Goal: Feedback & Contribution: Submit feedback/report problem

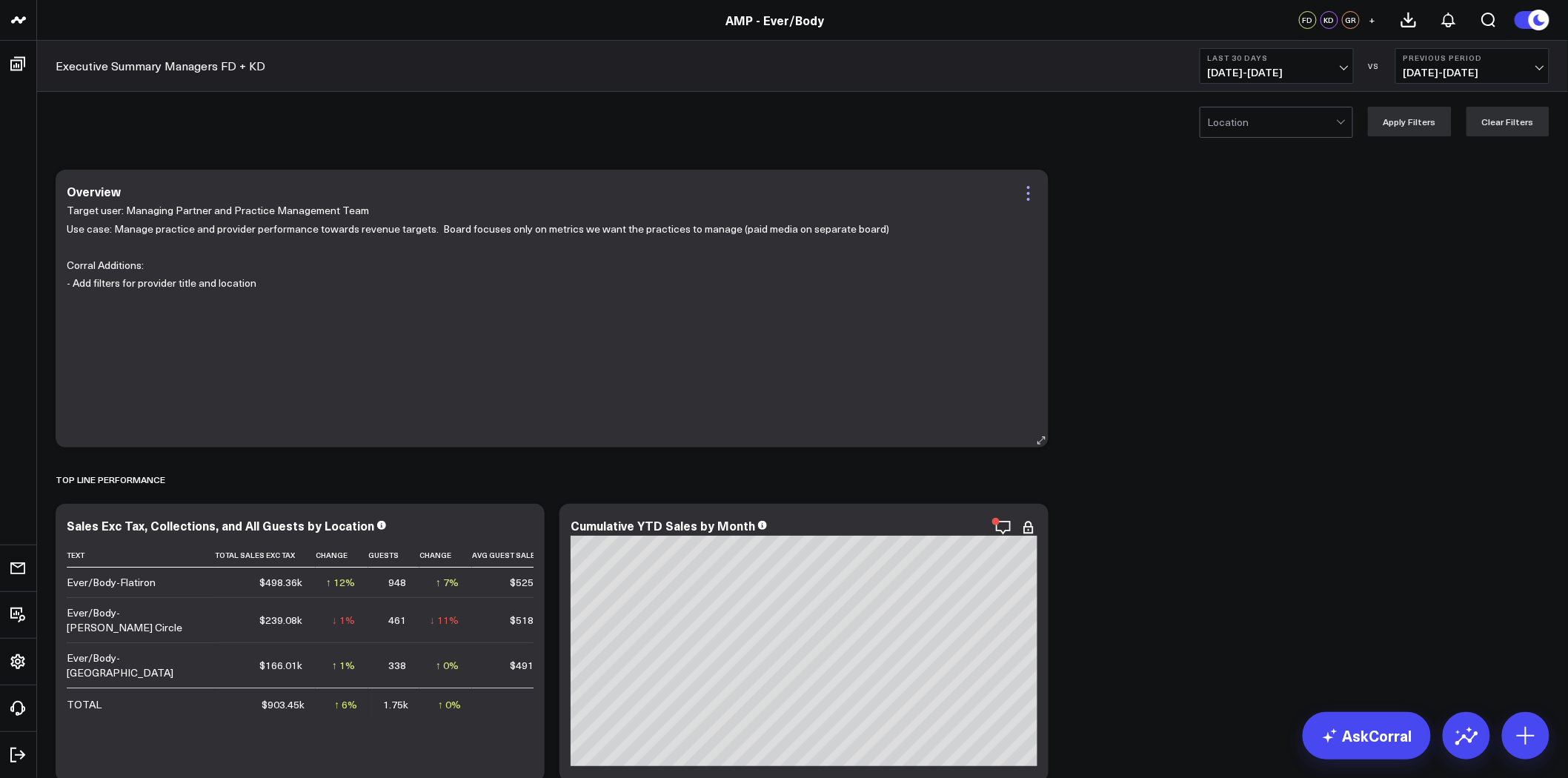
click at [1027, 193] on icon at bounding box center [1028, 193] width 3 height 3
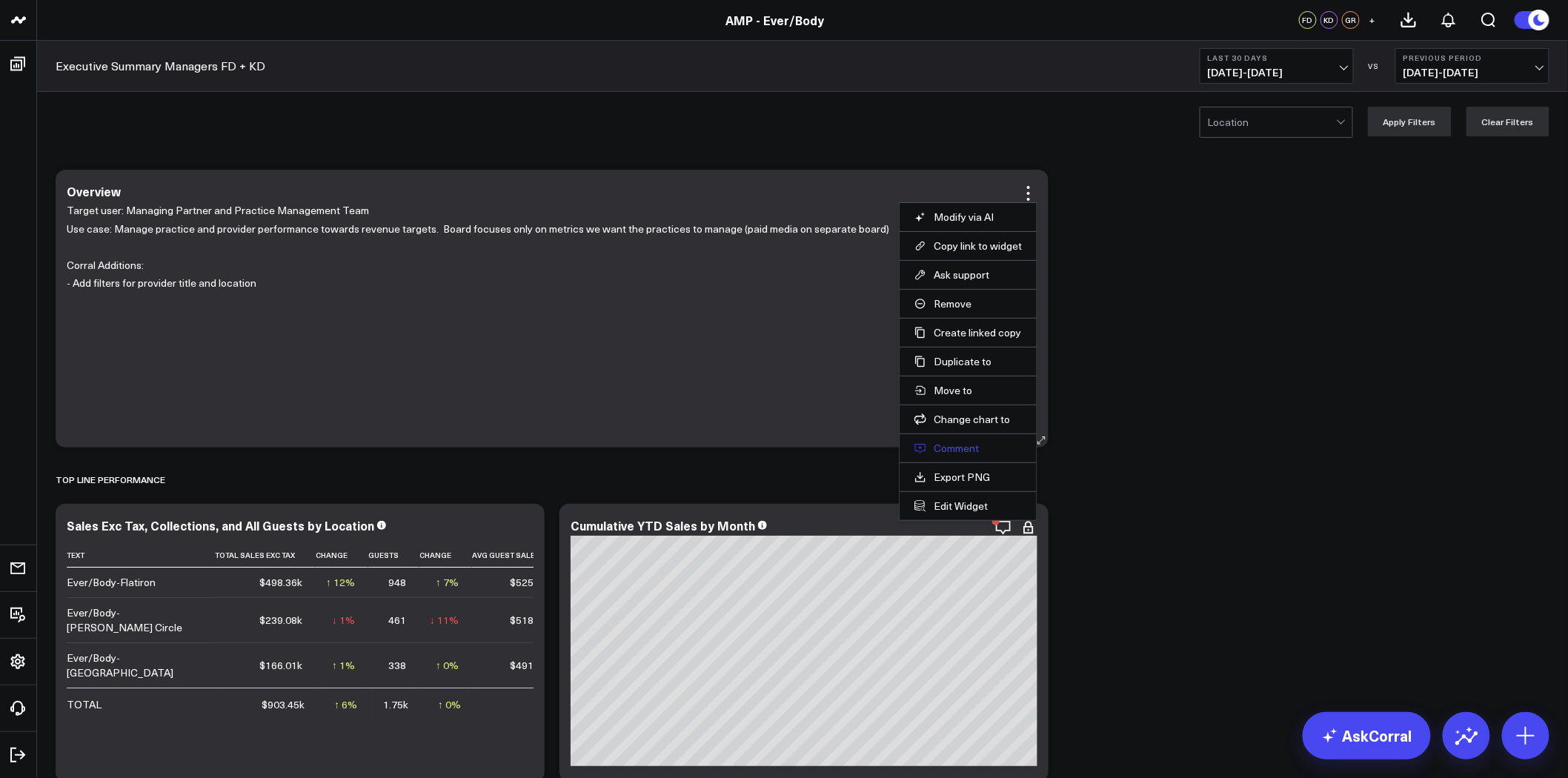
click at [960, 446] on button "Comment" at bounding box center [968, 448] width 108 height 14
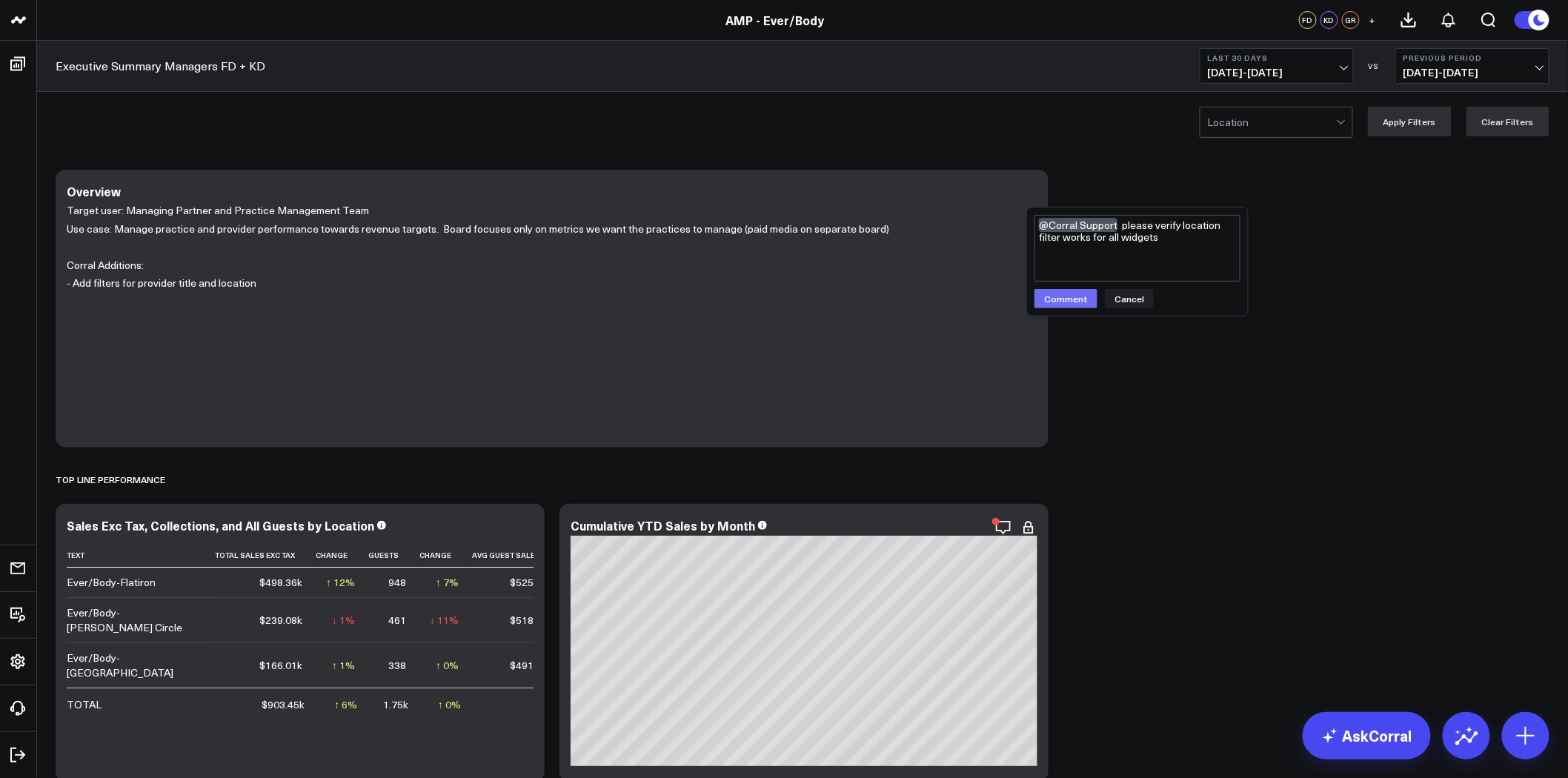
type textarea "@Corral Support please verify location filter works for all widgets"
click at [1067, 298] on button "Comment" at bounding box center [1065, 298] width 63 height 20
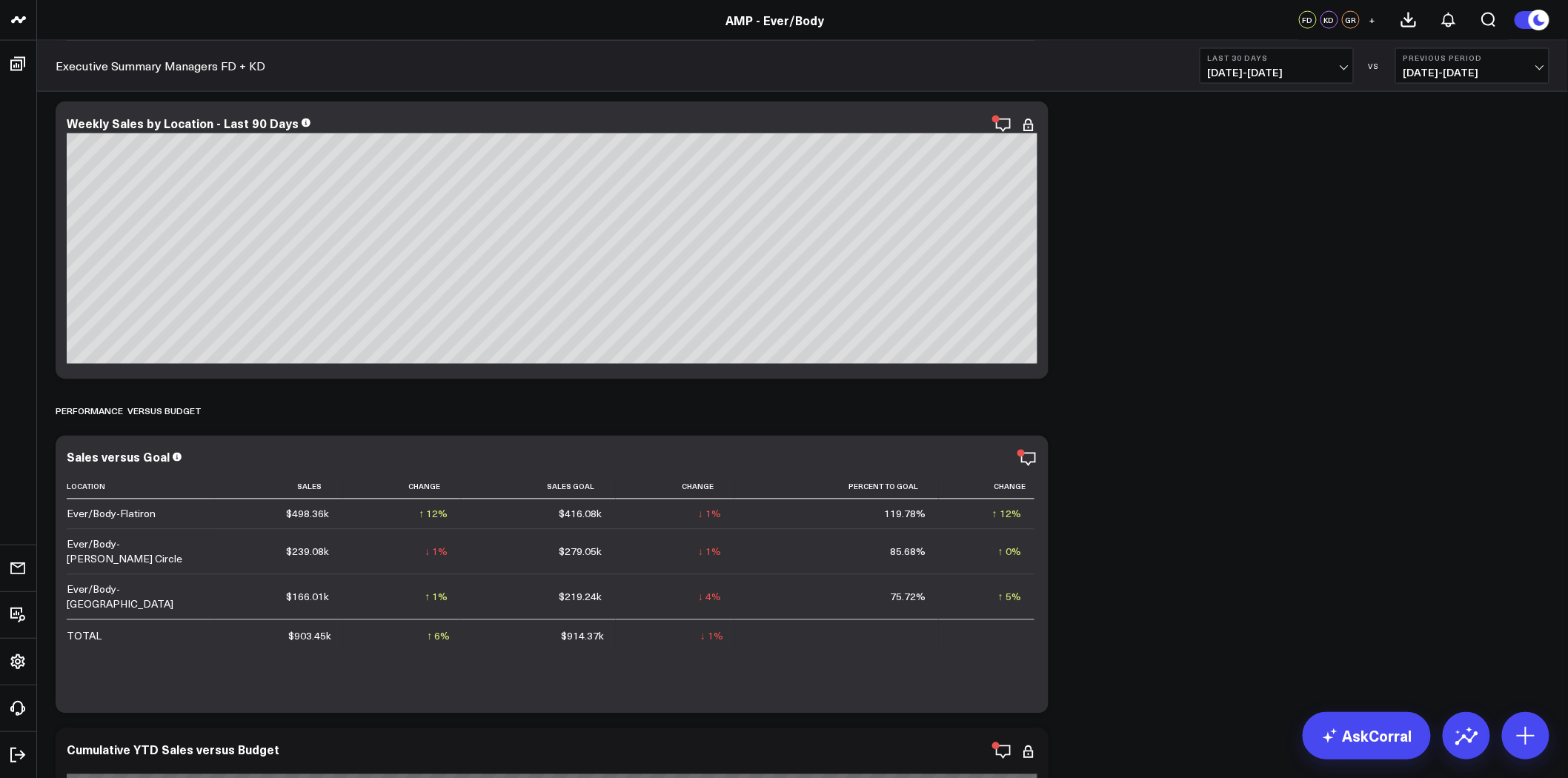
scroll to position [1235, 0]
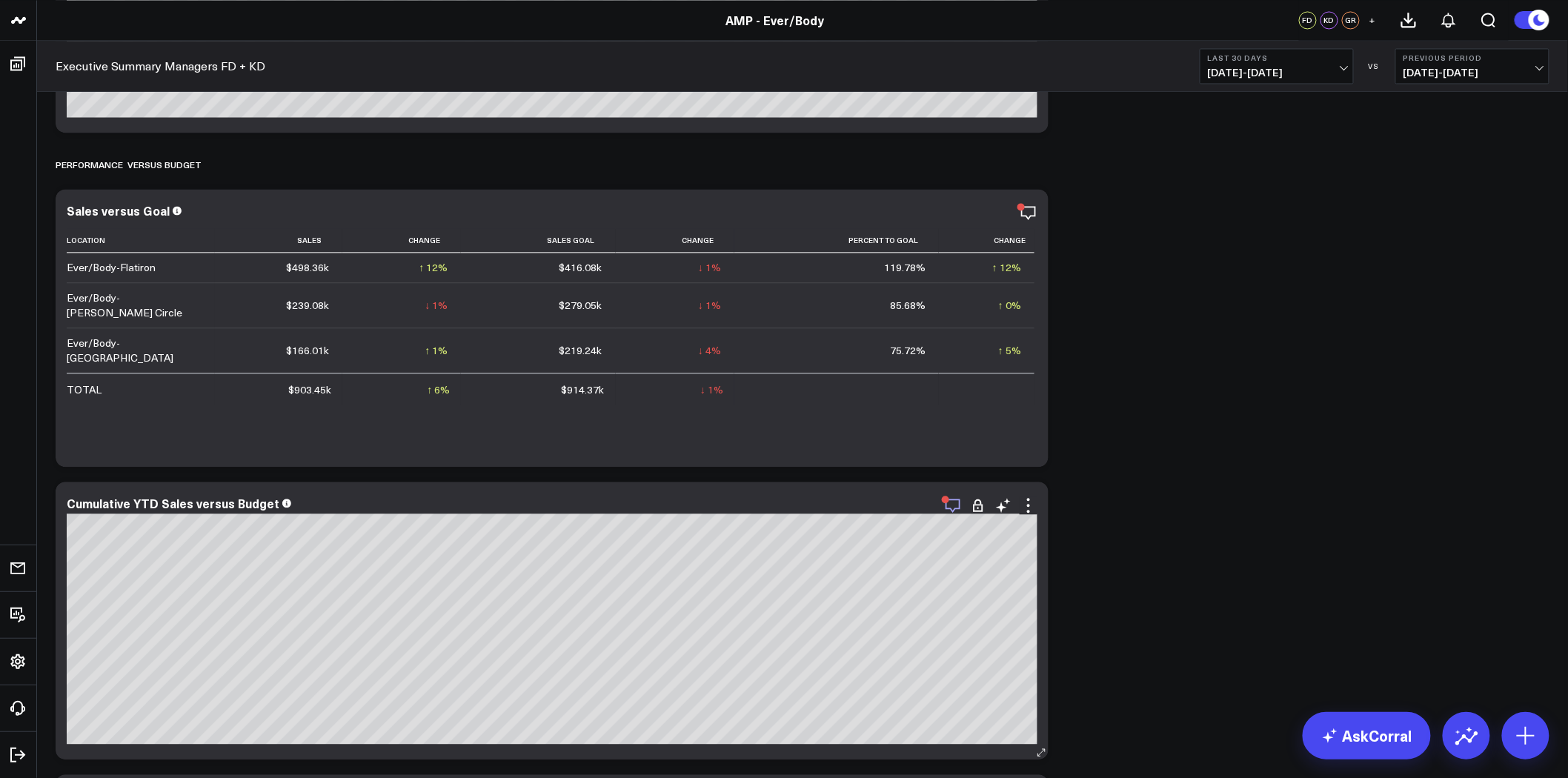
click at [958, 502] on icon "button" at bounding box center [953, 505] width 18 height 18
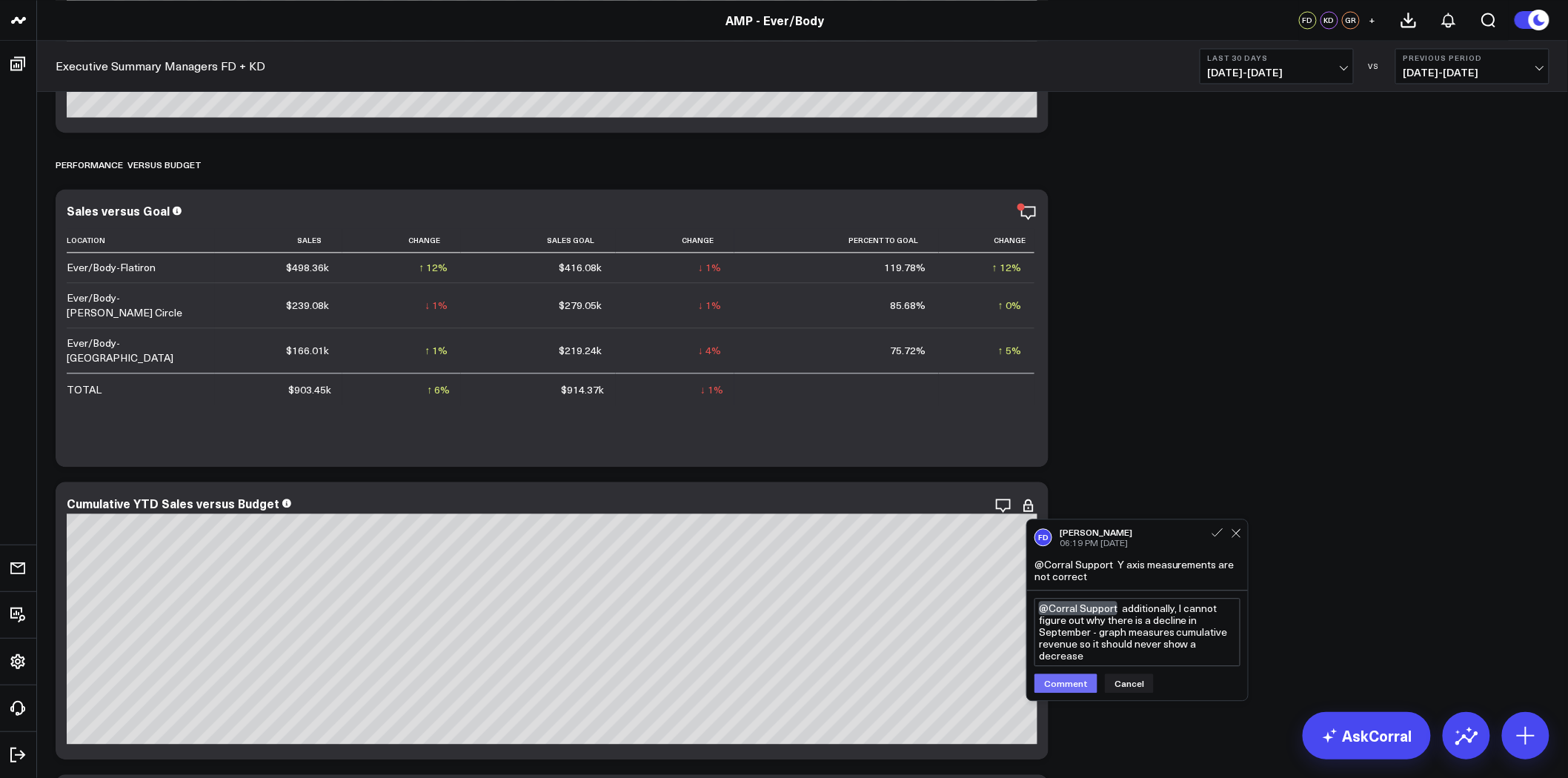
type textarea "@Corral Support additionally, I cannot figure out why there is a decline in Sep…"
click at [1073, 685] on button "Comment" at bounding box center [1065, 683] width 63 height 20
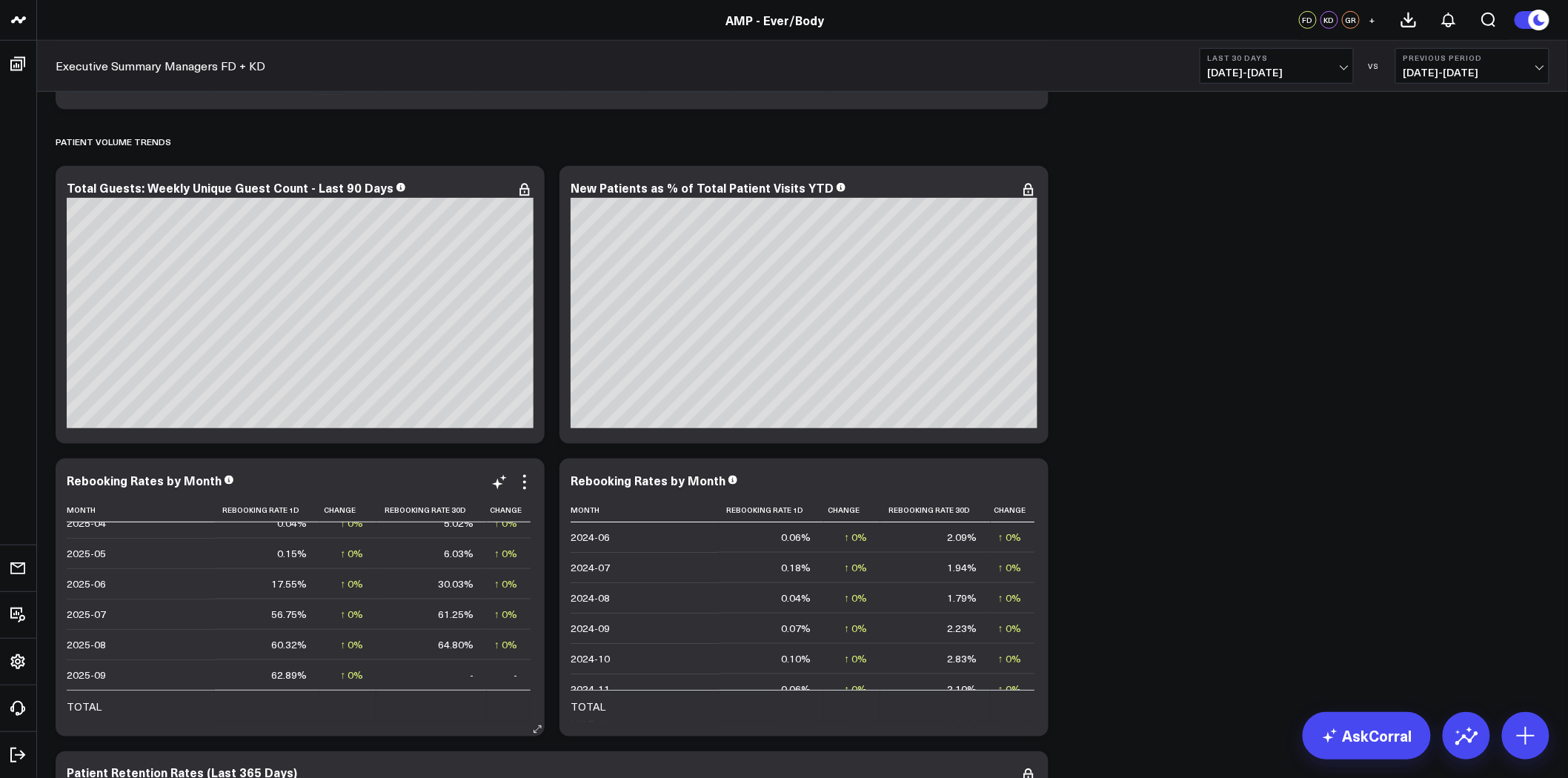
scroll to position [5271, 0]
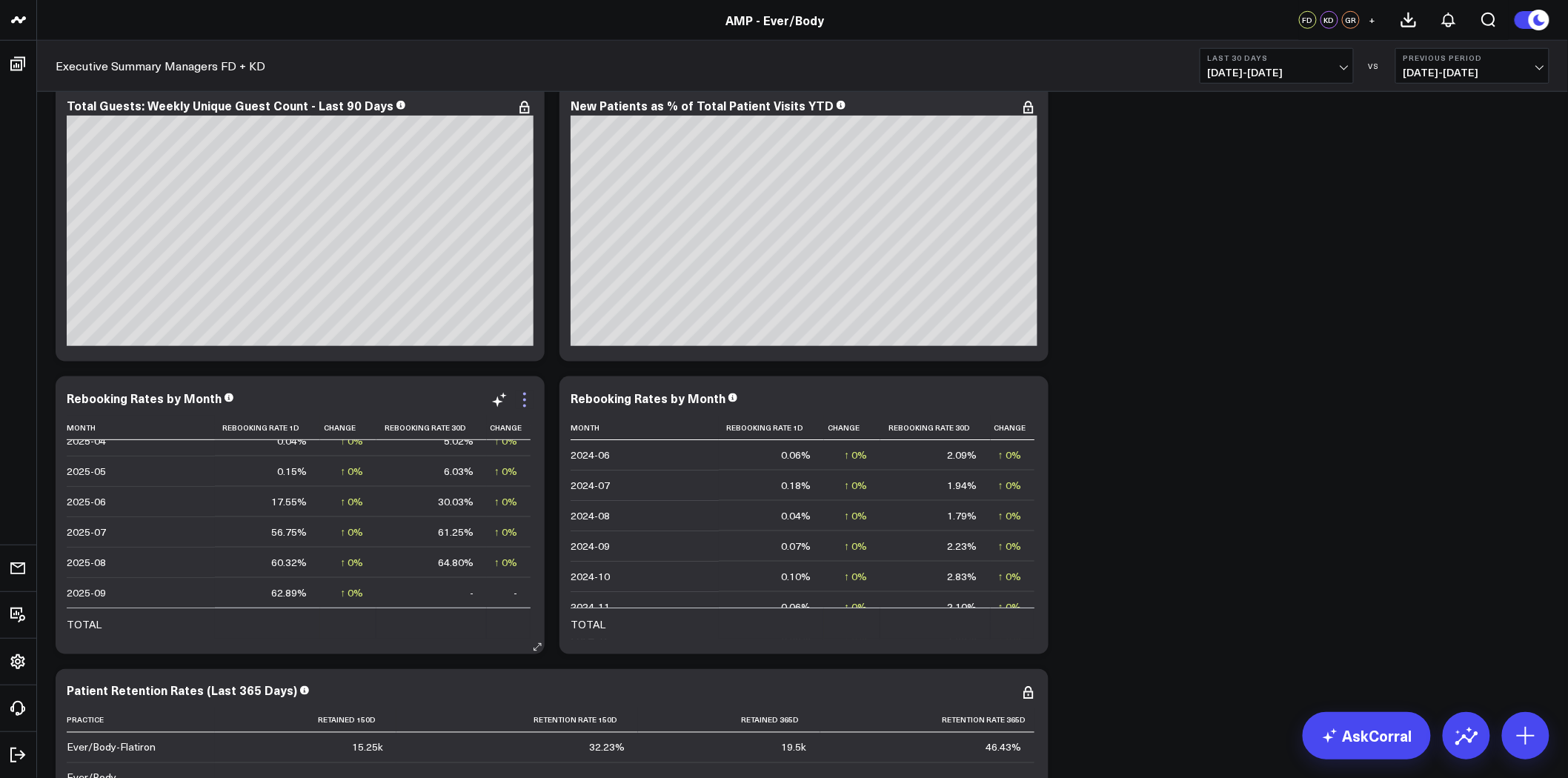
click at [529, 395] on icon at bounding box center [524, 400] width 18 height 18
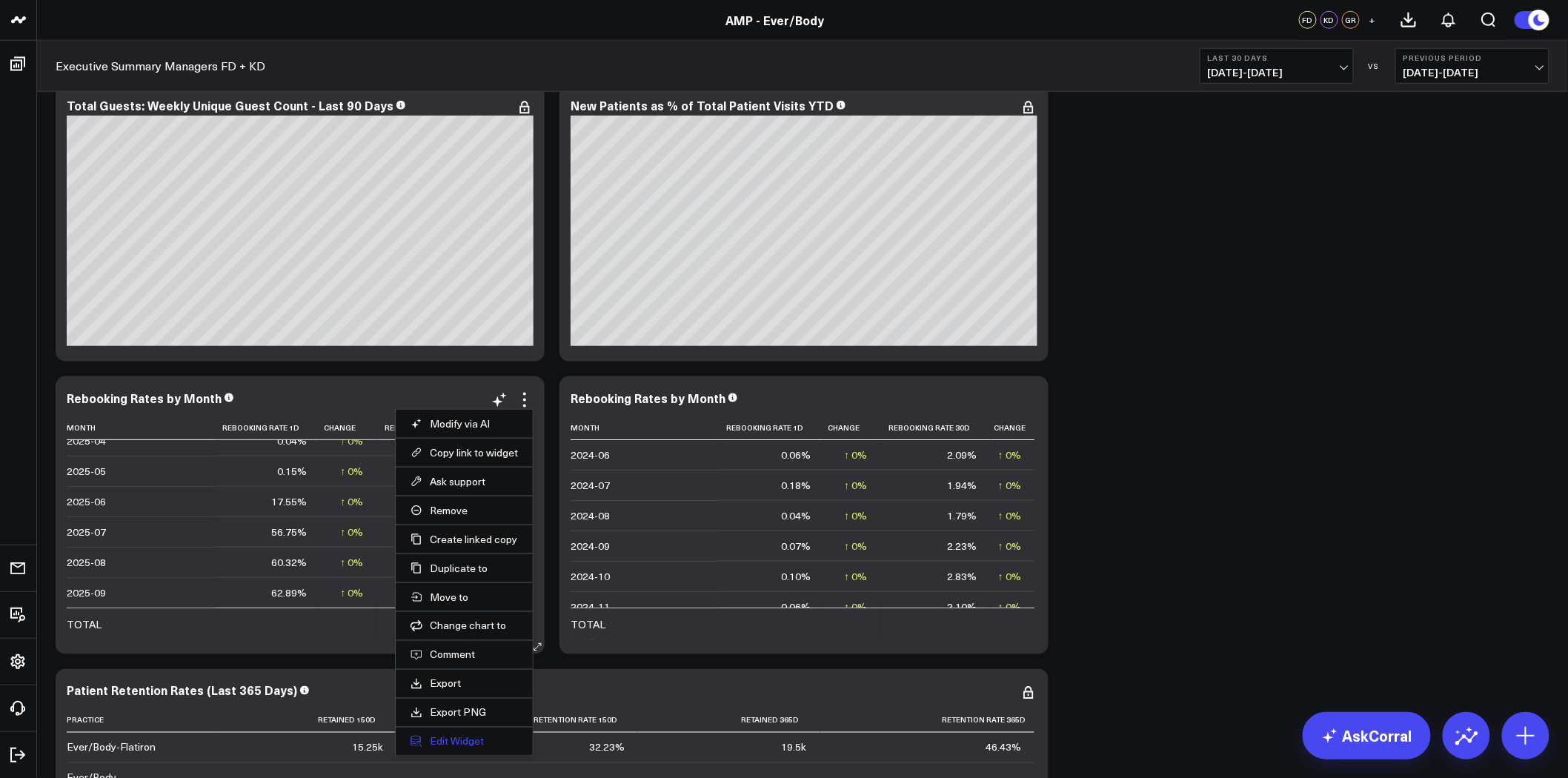
click at [469, 743] on button "Edit Widget" at bounding box center [464, 742] width 108 height 14
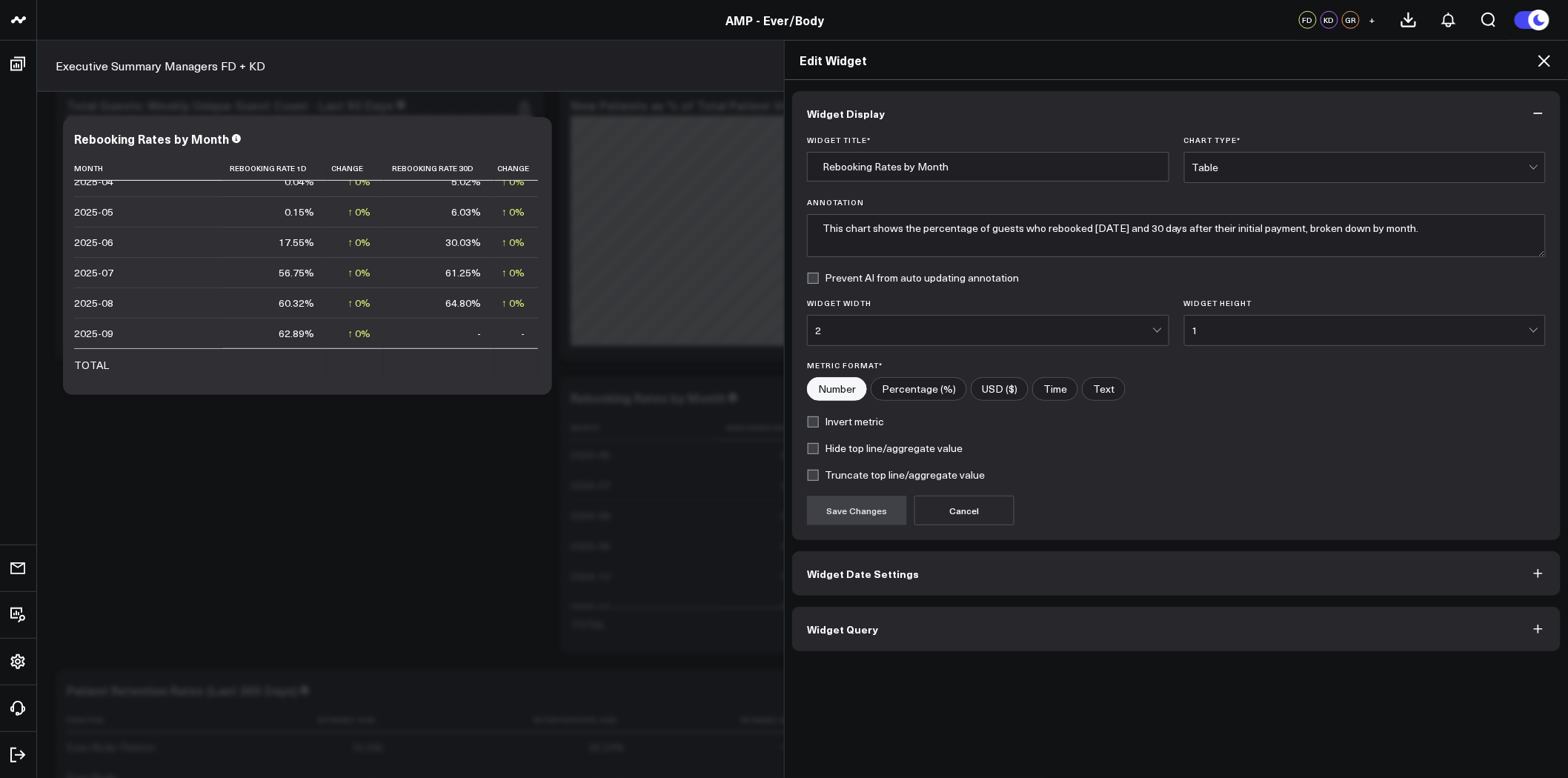
click at [900, 583] on button "Widget Date Settings" at bounding box center [1176, 573] width 768 height 44
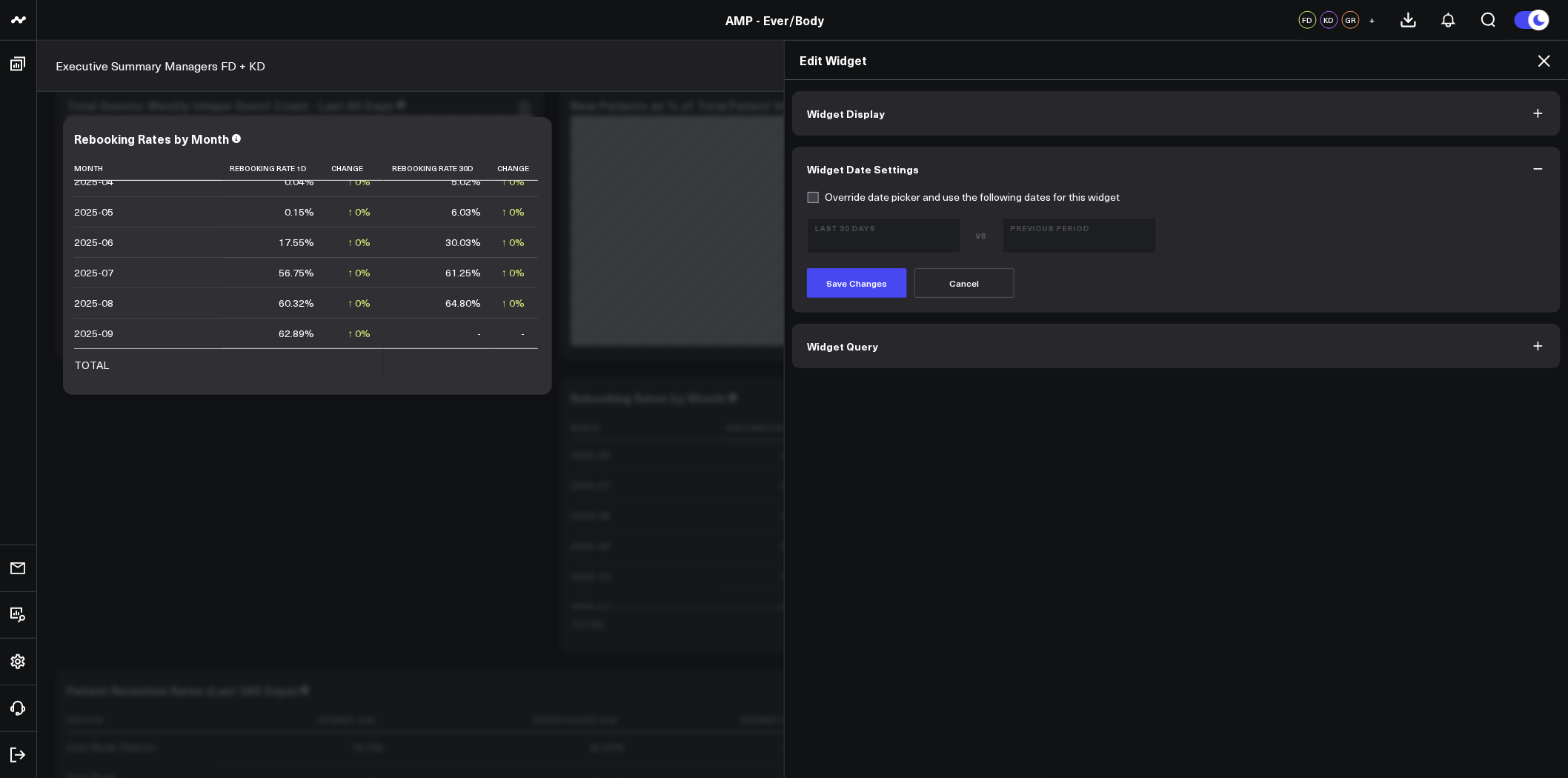
click at [849, 189] on button "Widget Date Settings" at bounding box center [1176, 169] width 768 height 44
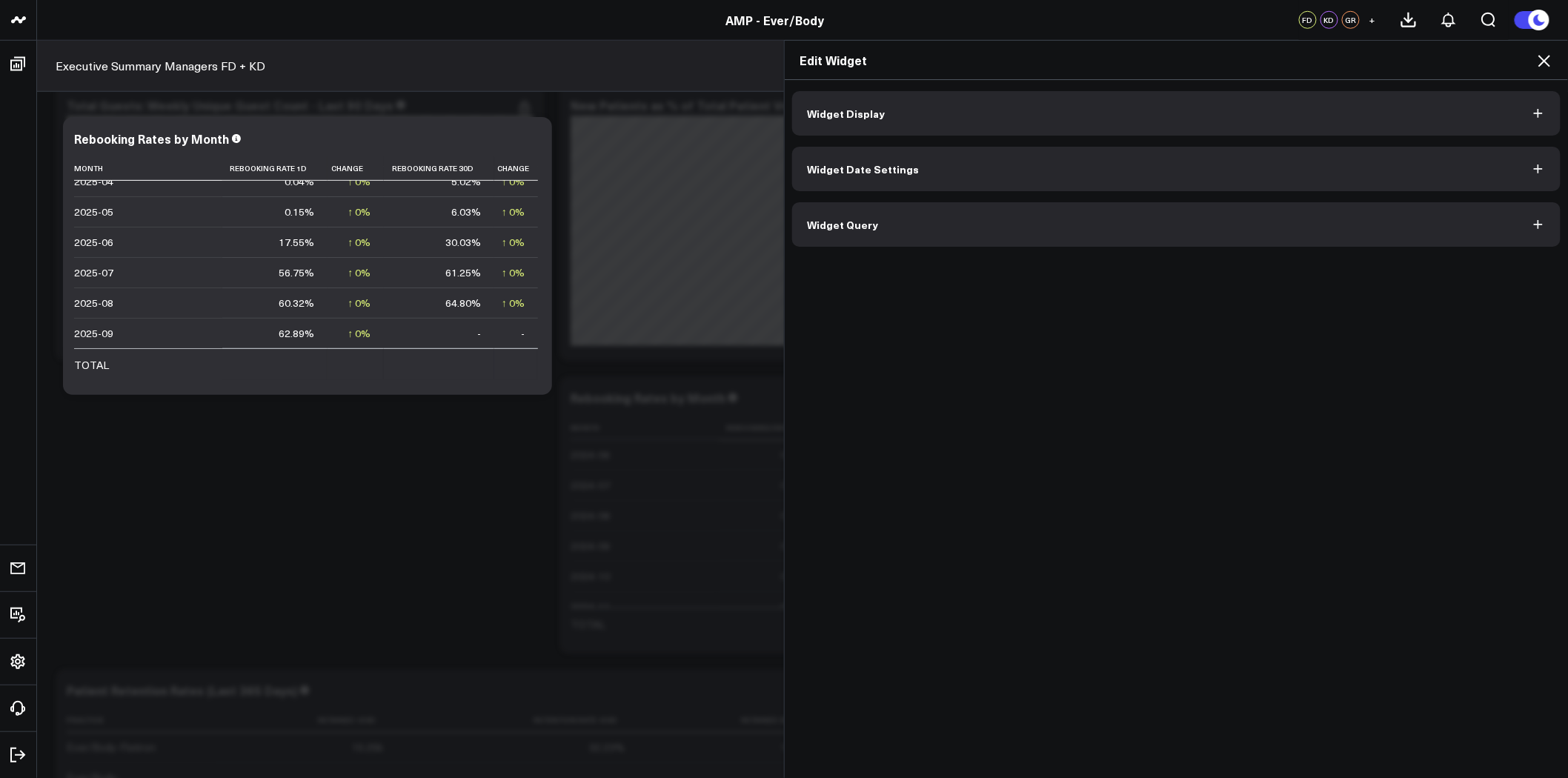
click at [849, 178] on button "Widget Date Settings" at bounding box center [1176, 169] width 768 height 44
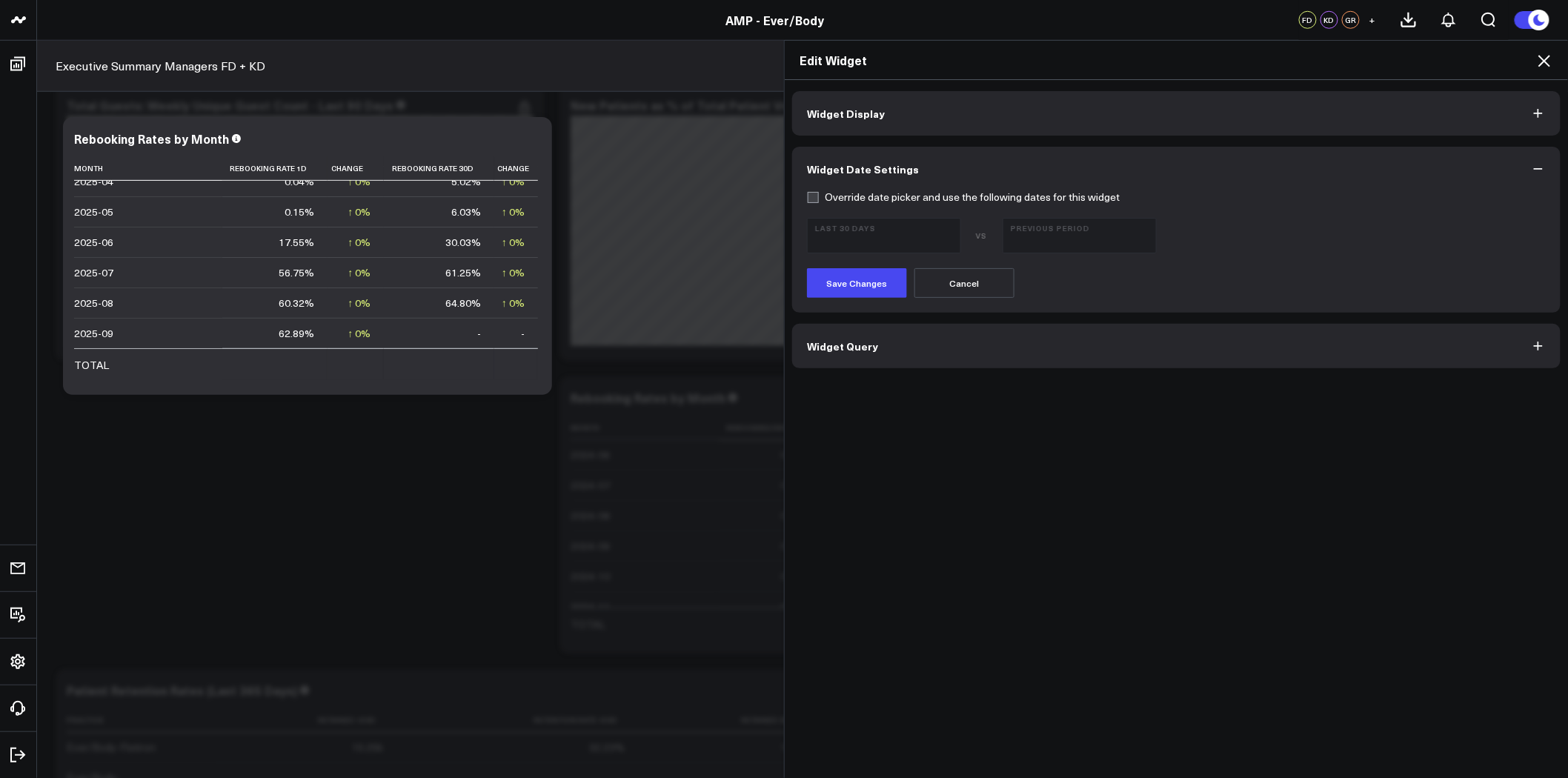
click at [807, 204] on form "Override date picker and use the following dates for this widget Last 30 Days V…" at bounding box center [1176, 245] width 739 height 107
click at [815, 201] on label "Override date picker and use the following dates for this widget" at bounding box center [963, 197] width 312 height 12
click at [815, 201] on input "Override date picker and use the following dates for this widget" at bounding box center [812, 197] width 12 height 12
checkbox input "true"
click at [833, 232] on button "Last 30 Days [DATE] - [DATE]" at bounding box center [884, 236] width 155 height 36
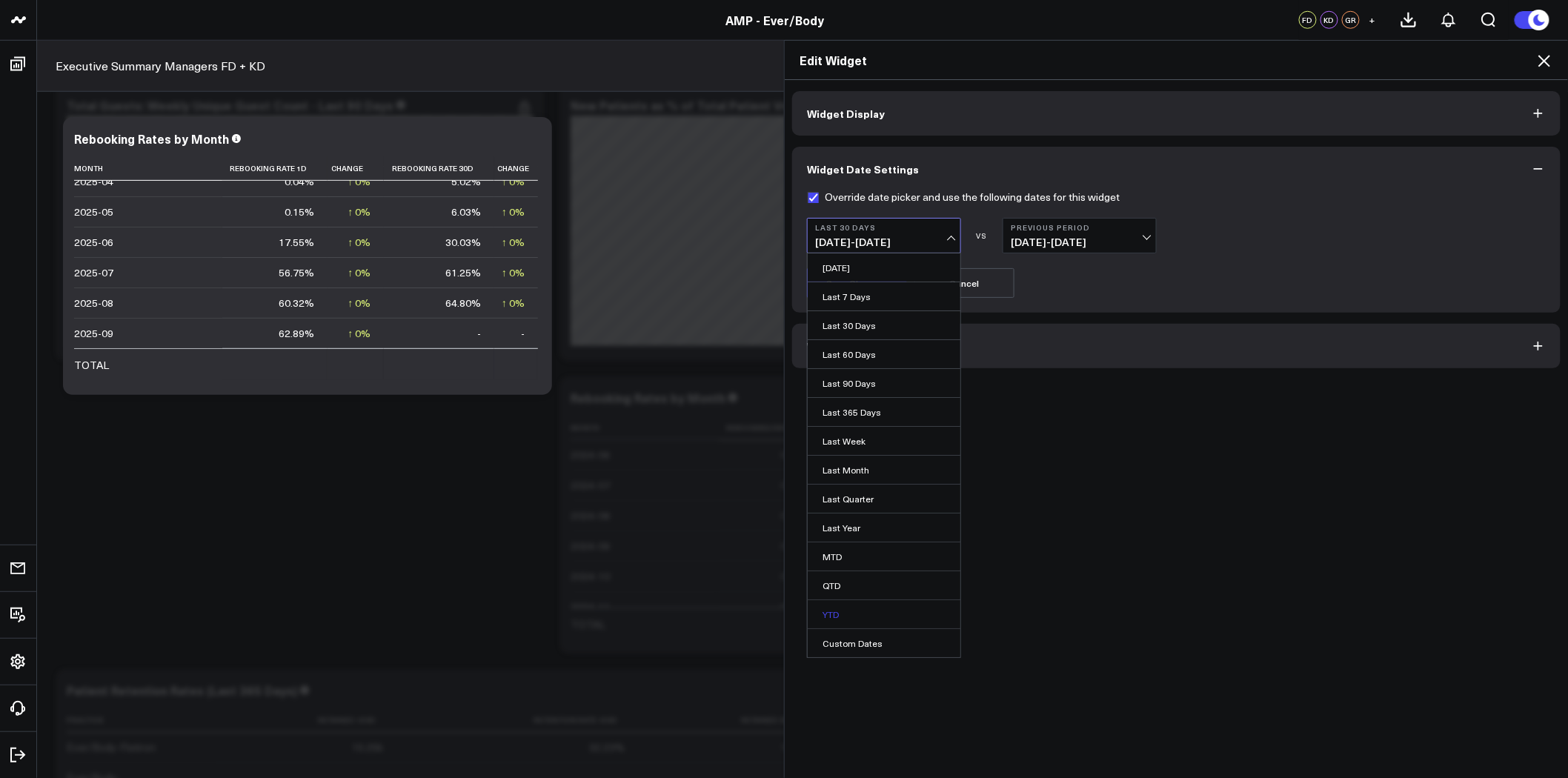
click at [876, 617] on link "YTD" at bounding box center [884, 614] width 153 height 28
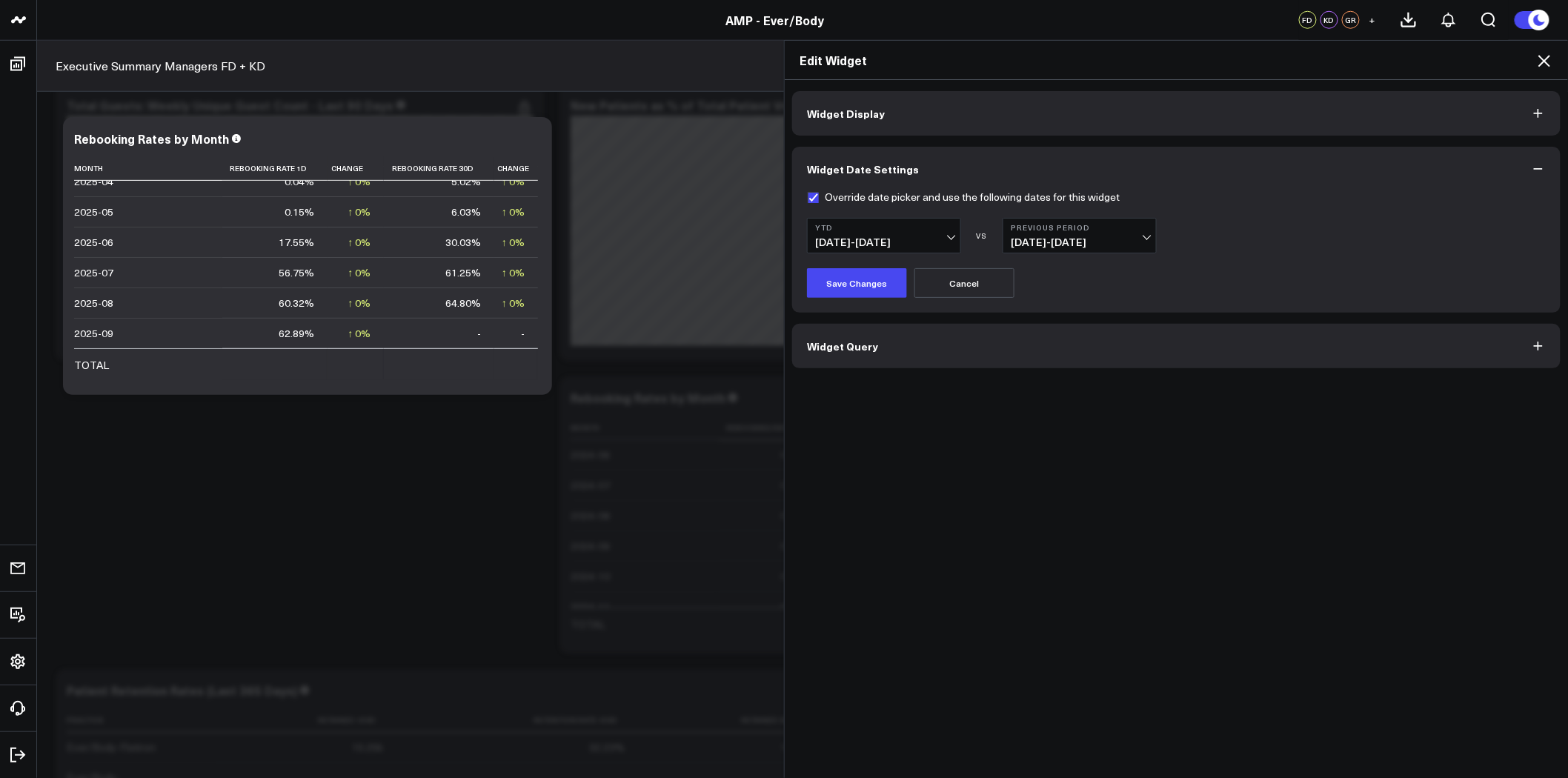
click at [1062, 236] on span "[DATE] - [DATE]" at bounding box center [1079, 242] width 138 height 12
click at [1065, 330] on link "YoY" at bounding box center [1080, 325] width 153 height 28
click at [835, 283] on button "Save Changes" at bounding box center [857, 283] width 100 height 30
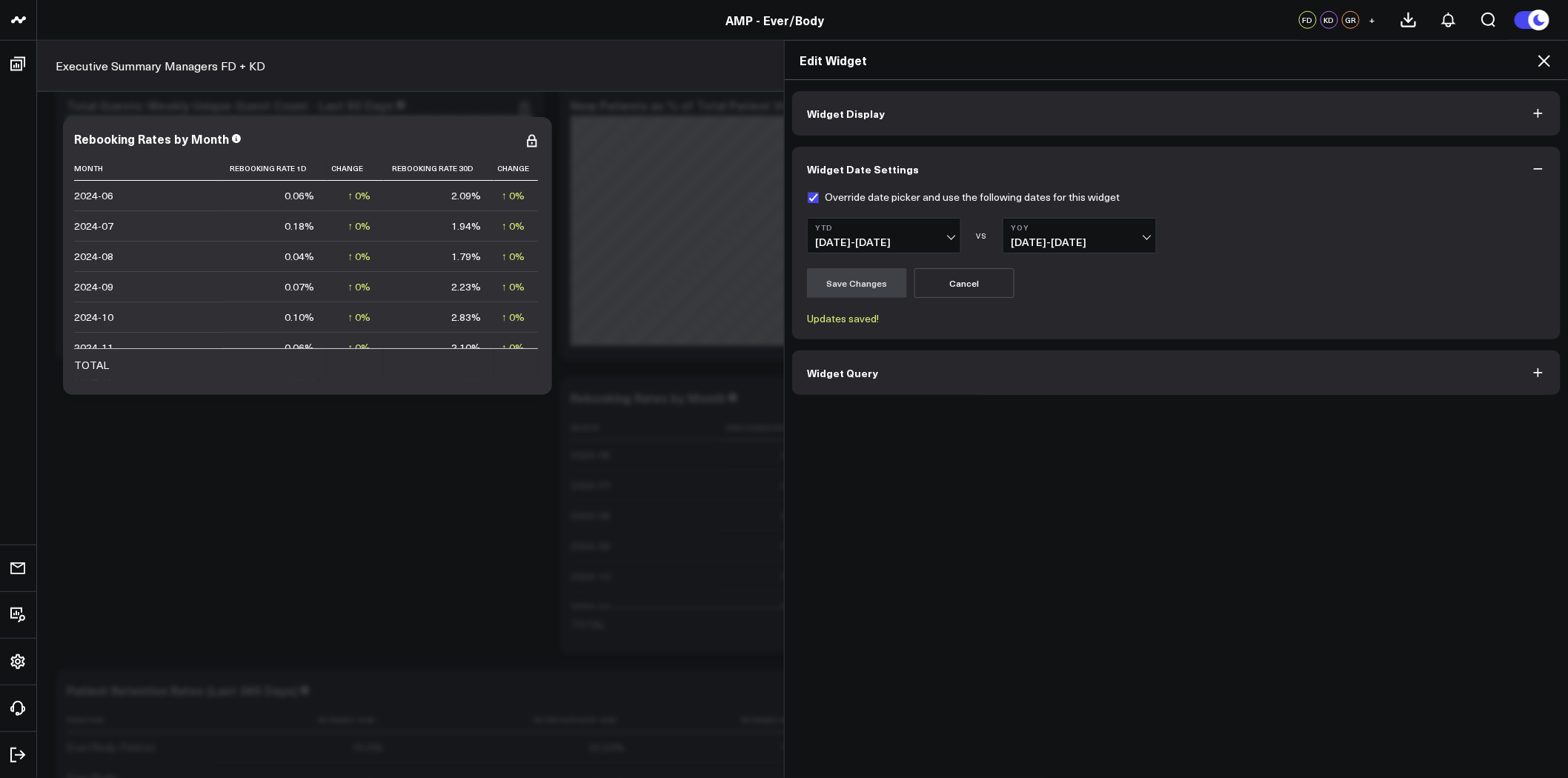
click at [1547, 58] on icon at bounding box center [1544, 61] width 12 height 12
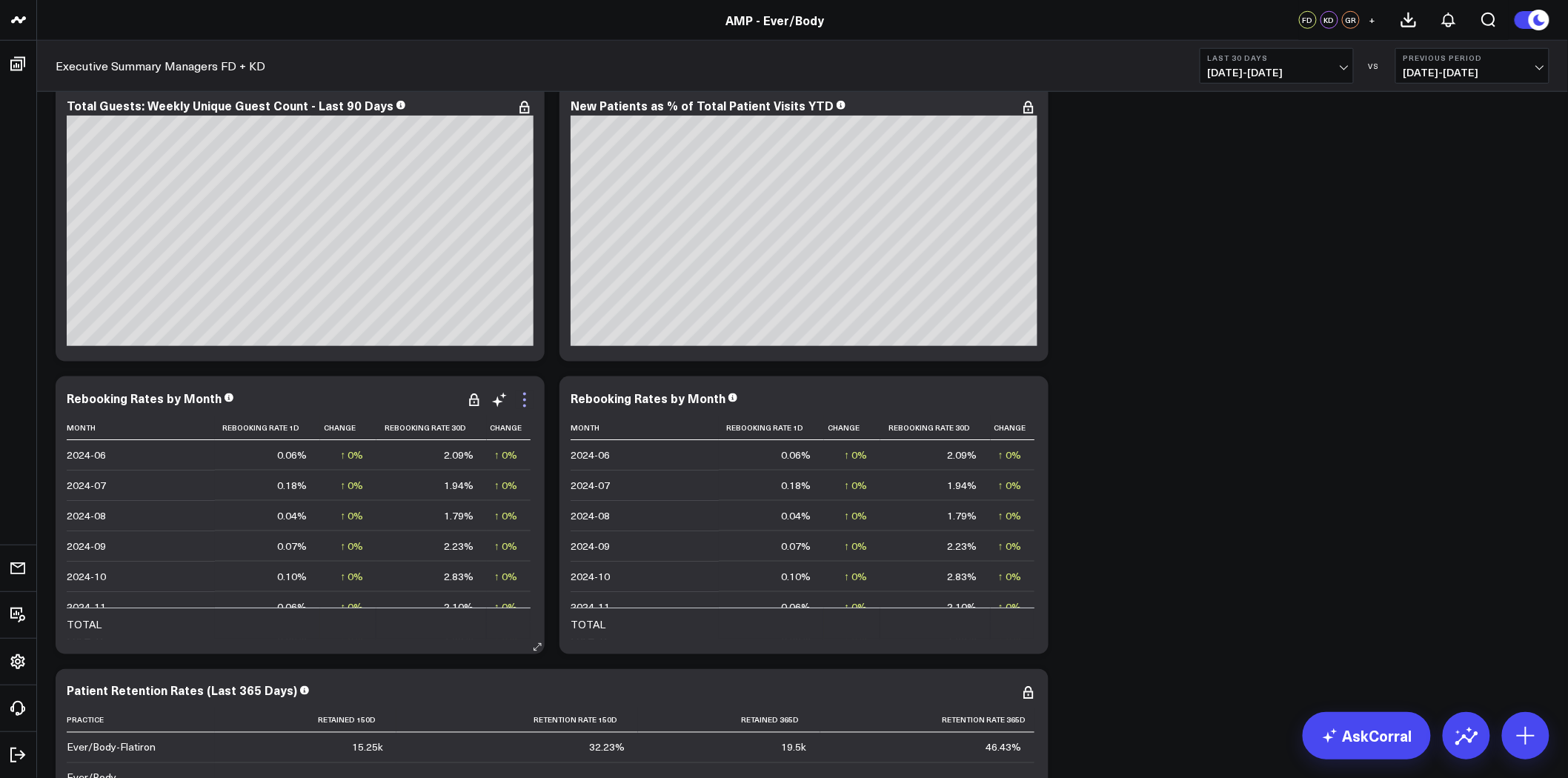
click at [526, 399] on icon at bounding box center [524, 400] width 18 height 18
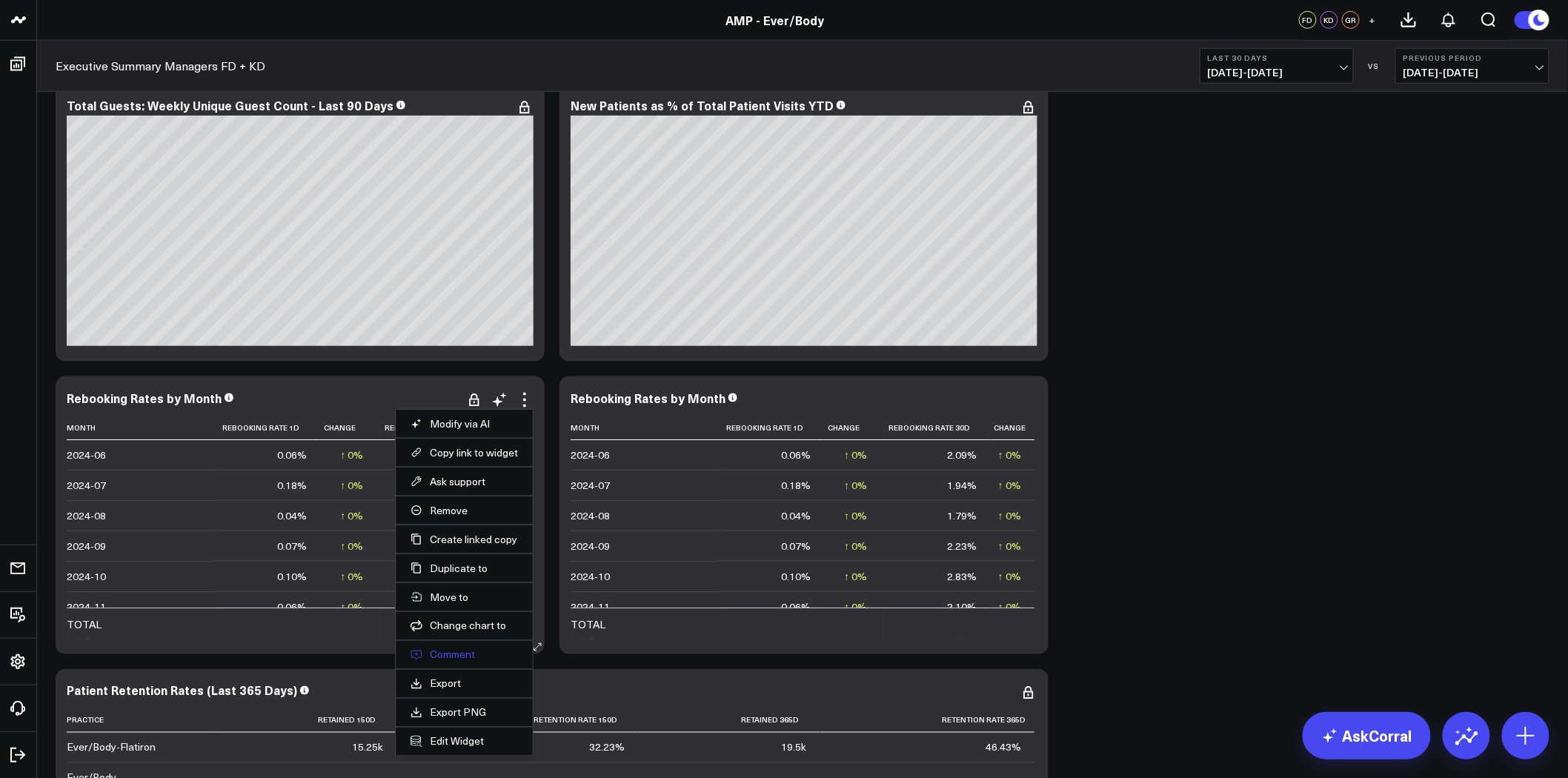
click at [454, 651] on button "Comment" at bounding box center [464, 656] width 108 height 14
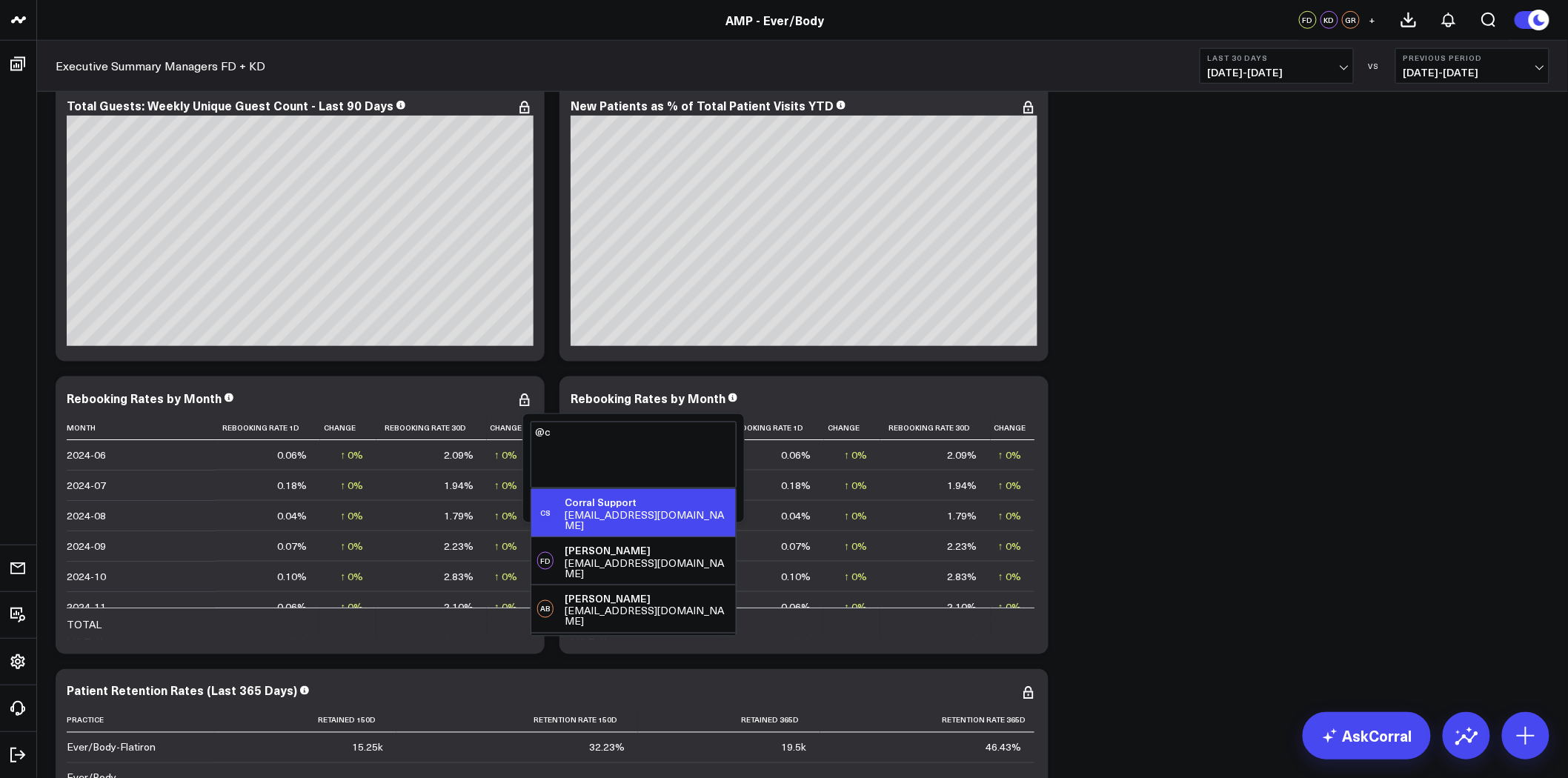
click at [658, 510] on div "[EMAIL_ADDRESS][DOMAIN_NAME]" at bounding box center [647, 520] width 166 height 20
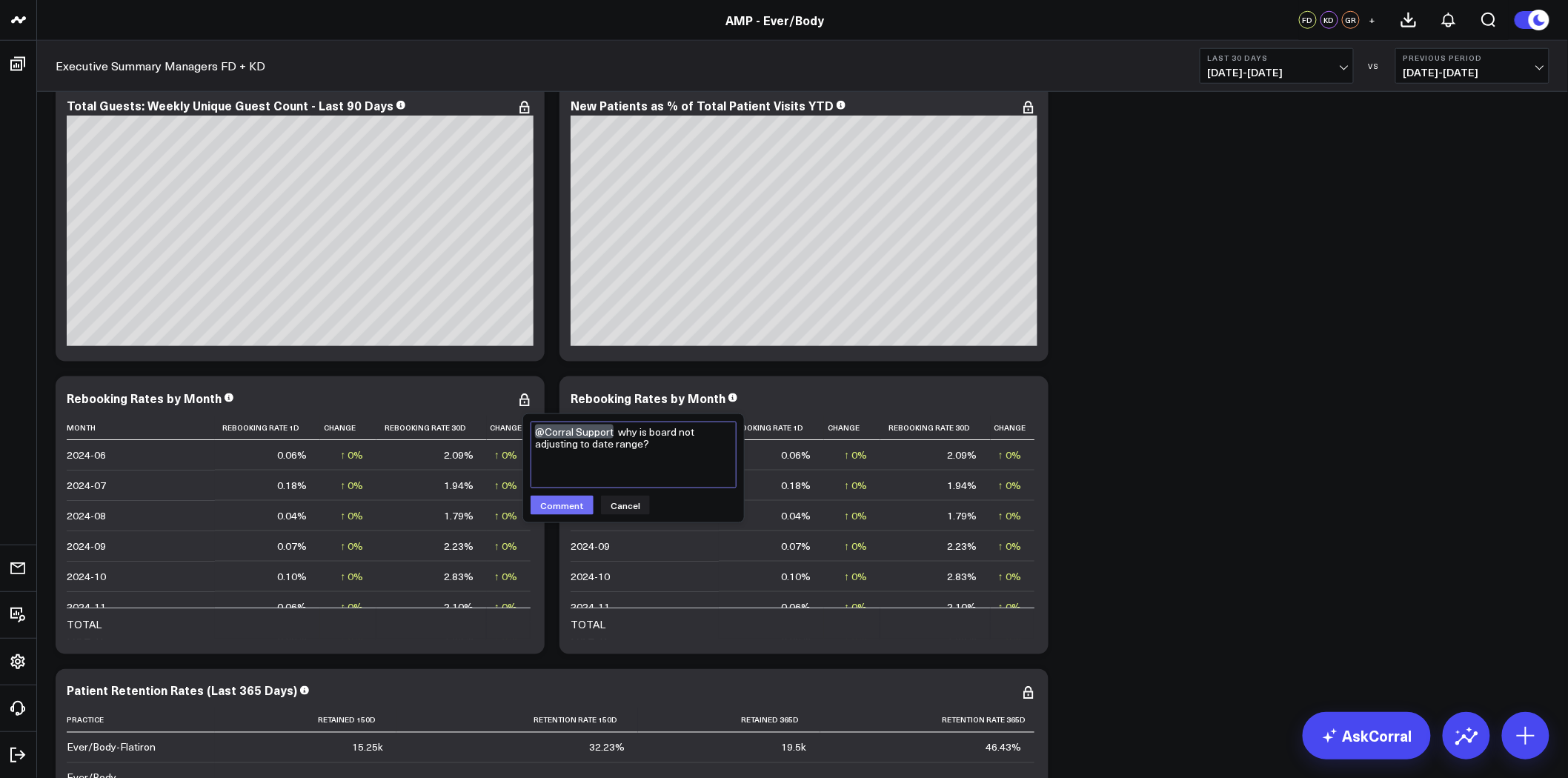
type textarea "@Corral Support why is board not adjusting to date range?"
click at [570, 507] on button "Comment" at bounding box center [562, 505] width 63 height 20
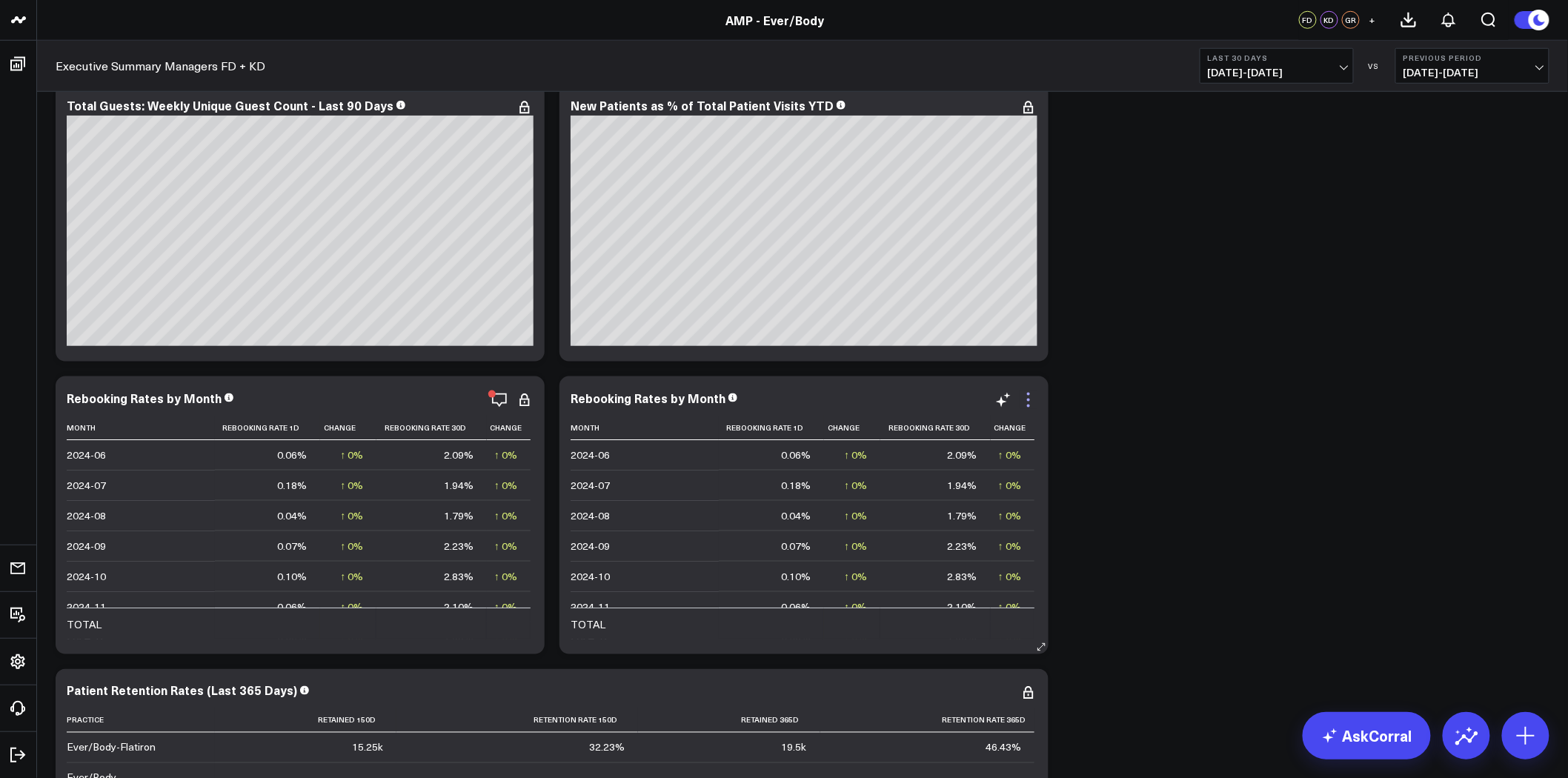
click at [1027, 397] on icon at bounding box center [1028, 400] width 18 height 18
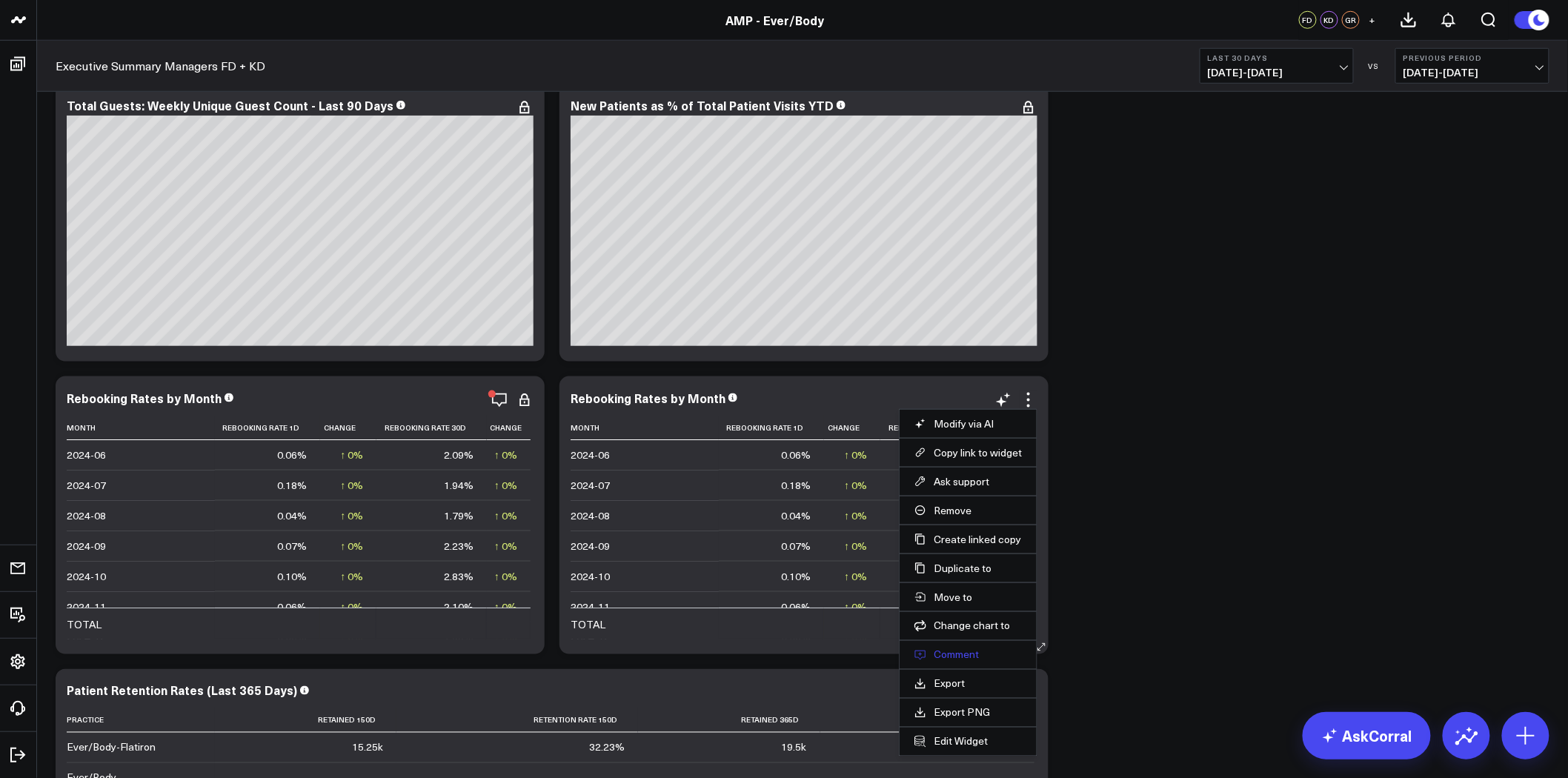
click at [959, 655] on button "Comment" at bounding box center [968, 656] width 108 height 14
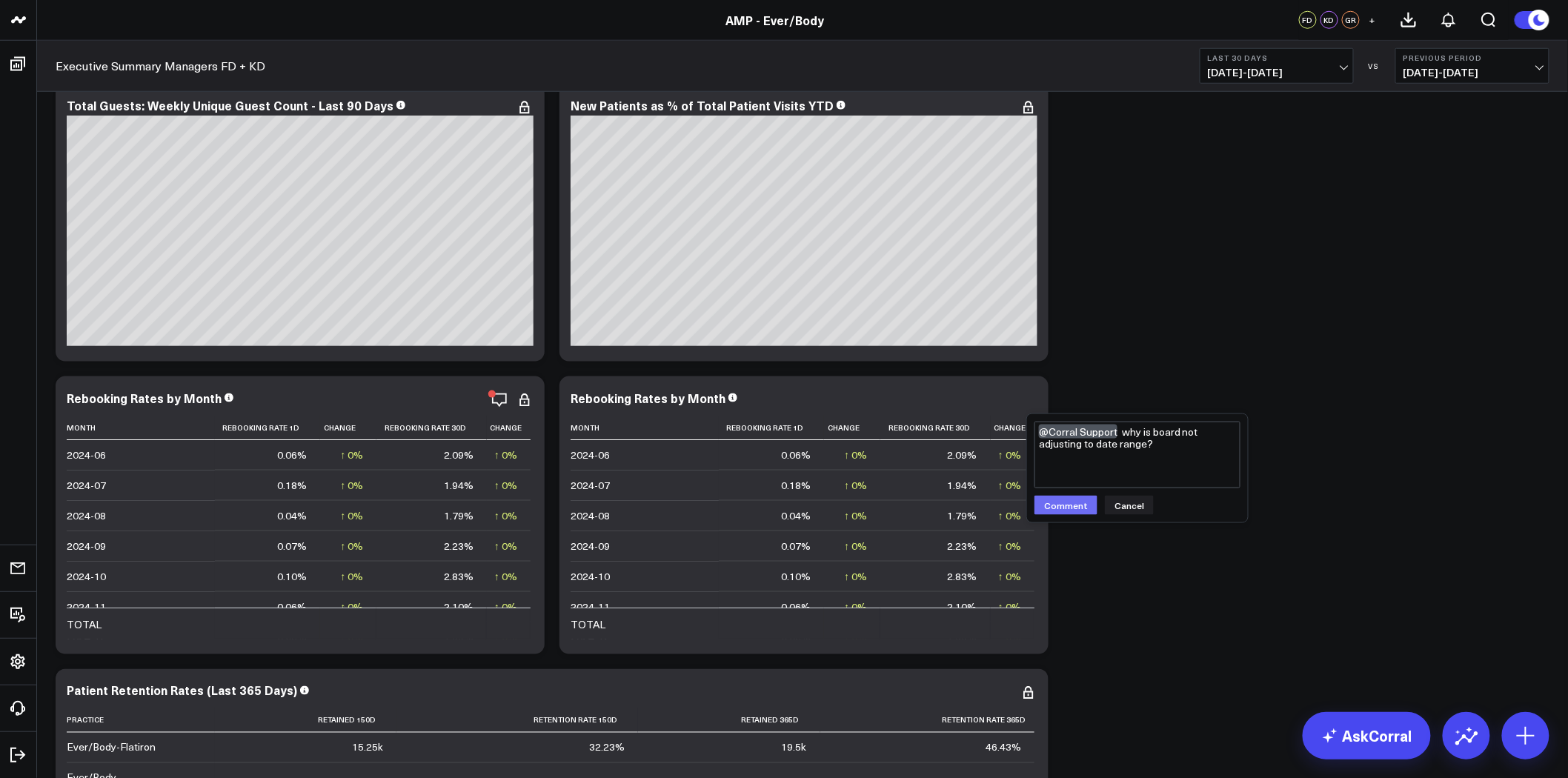
type textarea "@Corral Support why is board not adjusting to date range?"
click at [1062, 507] on button "Comment" at bounding box center [1065, 505] width 63 height 20
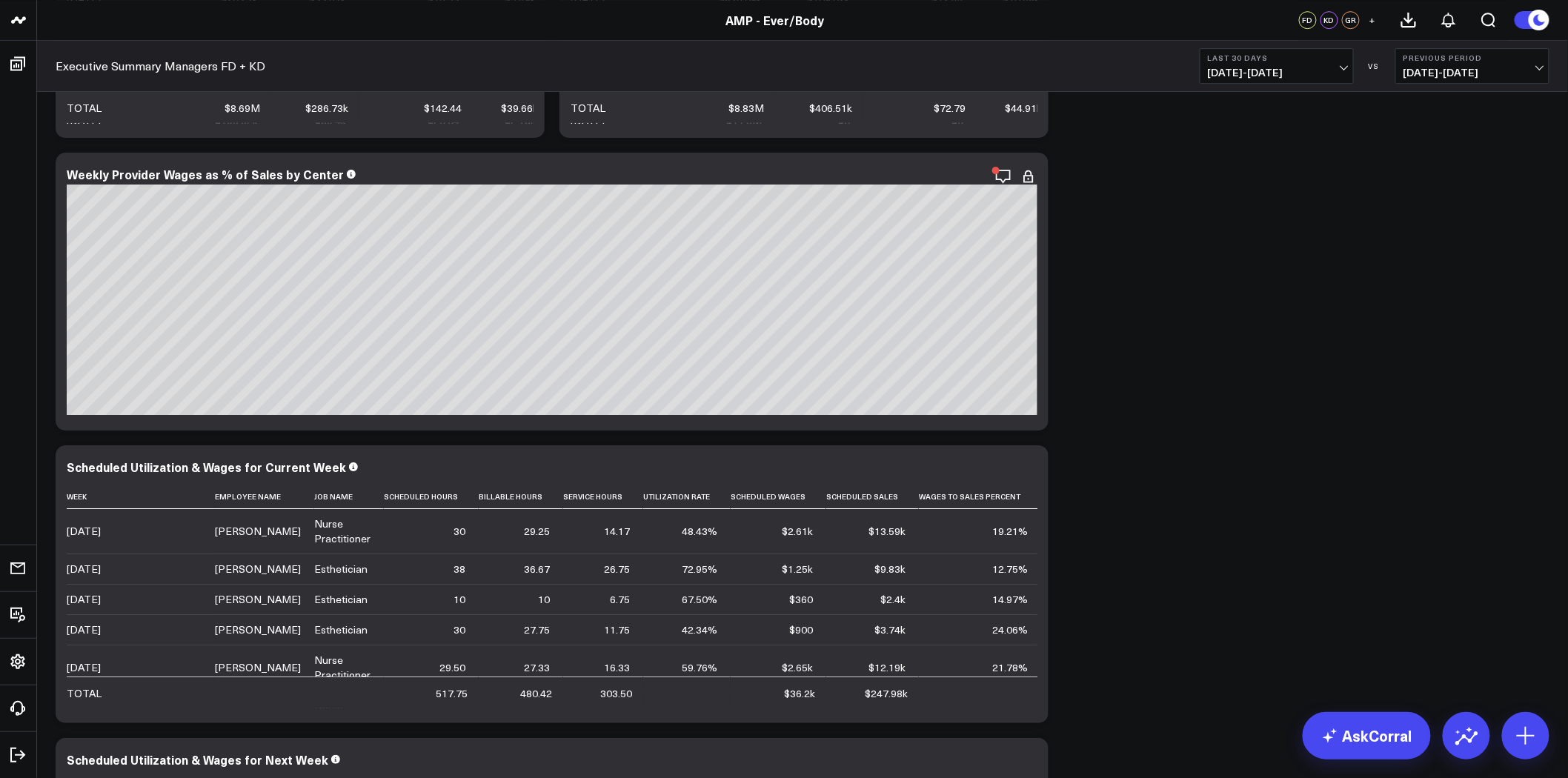
scroll to position [3789, 0]
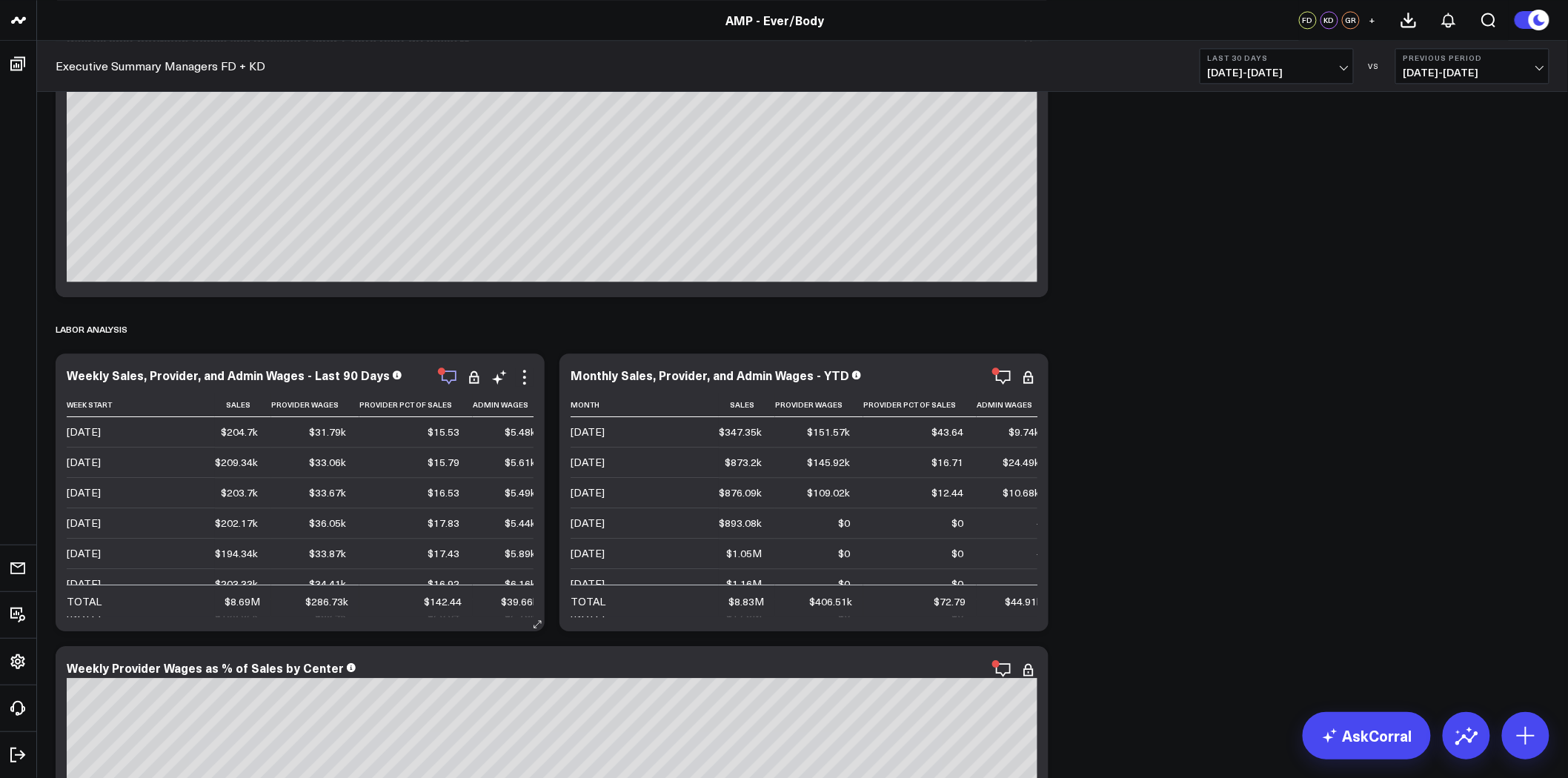
click at [447, 378] on icon "button" at bounding box center [448, 377] width 18 height 18
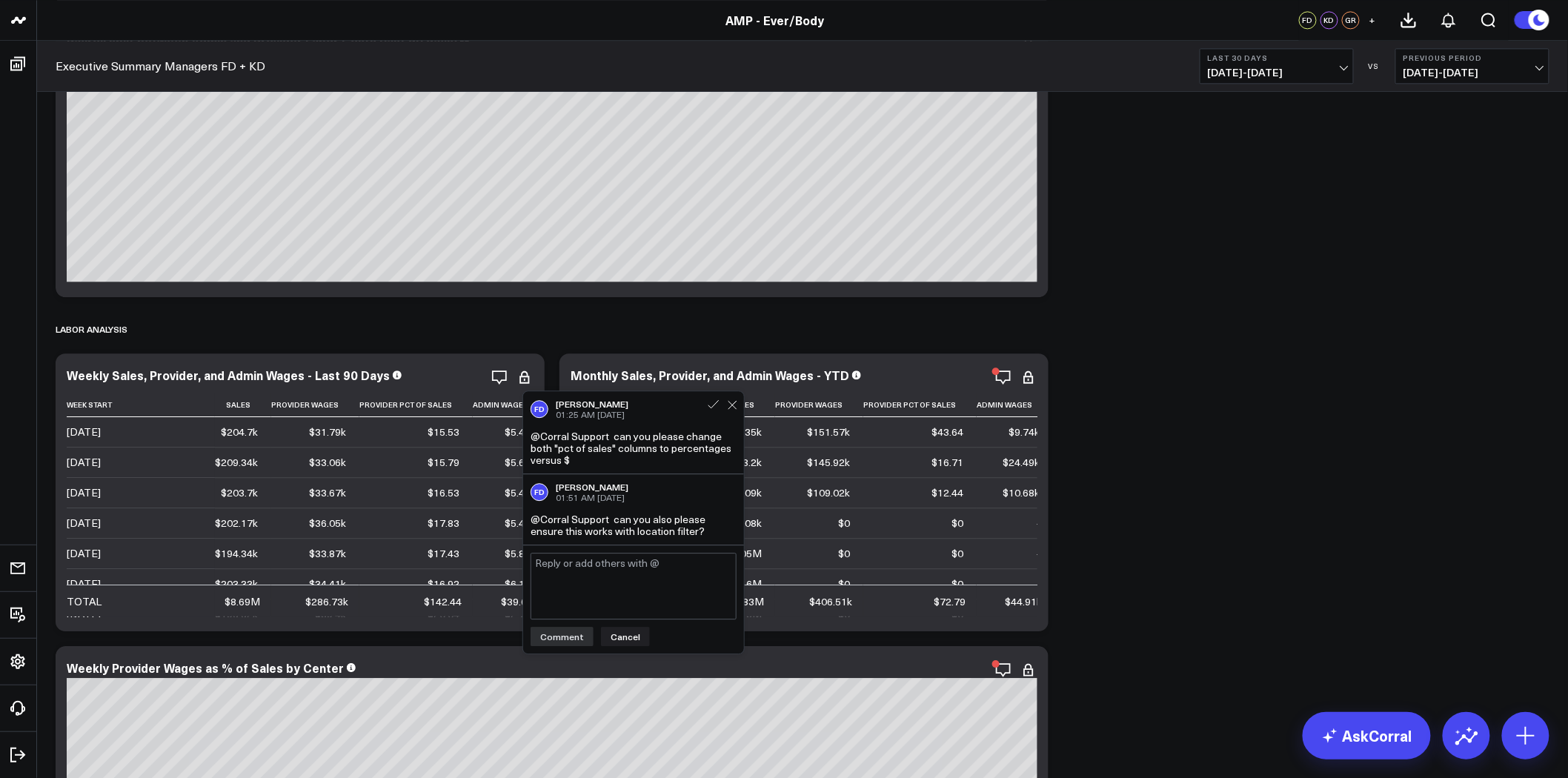
click at [1183, 409] on div "Modify via AI Copy link to widget Ask support Remove Create linked copy Executi…" at bounding box center [802, 11] width 1509 height 7276
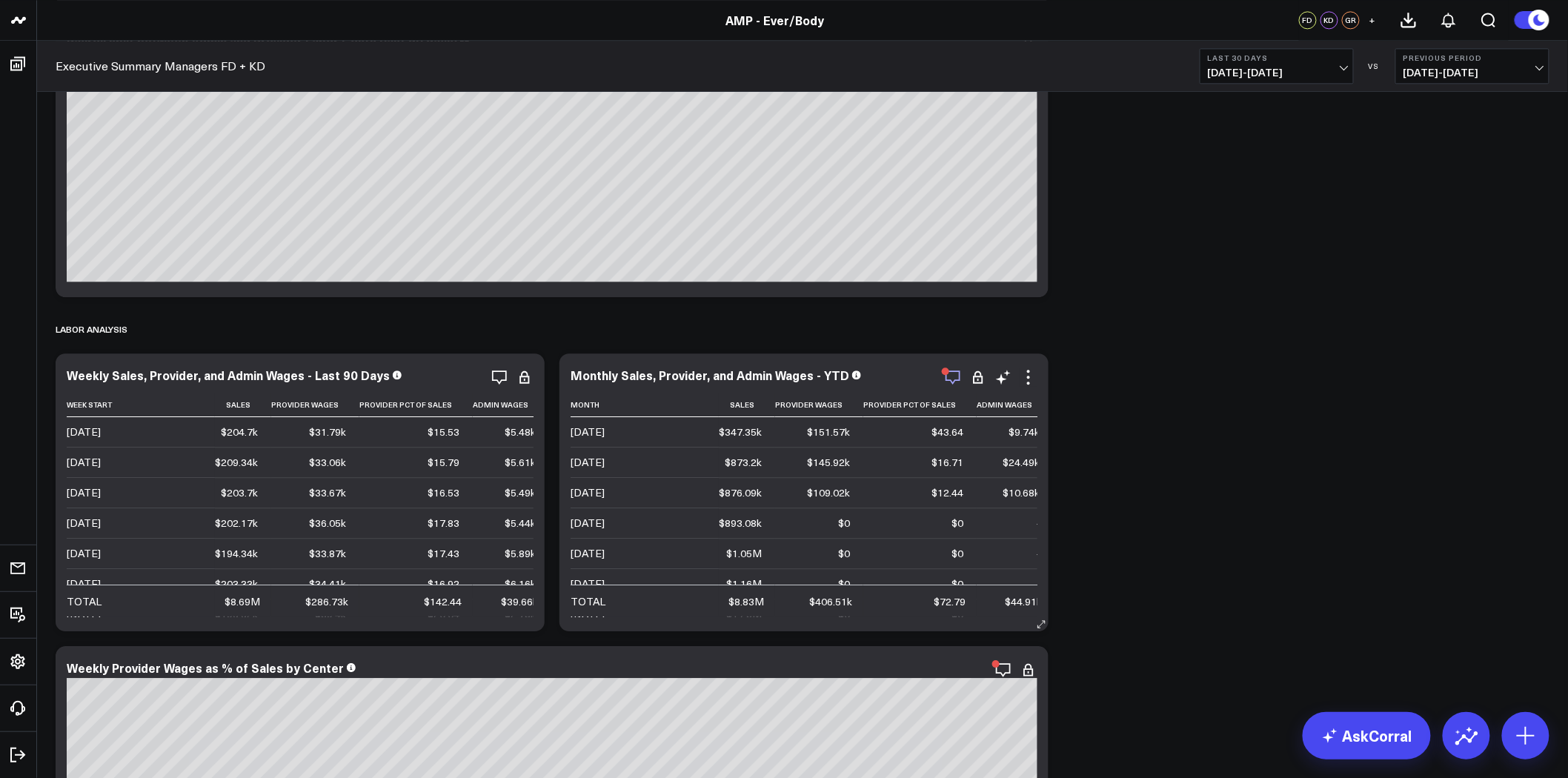
click at [953, 374] on icon "button" at bounding box center [953, 377] width 18 height 18
click at [1368, 428] on div "Modify via AI Copy link to widget Ask support Remove Create linked copy Executi…" at bounding box center [802, 11] width 1509 height 7276
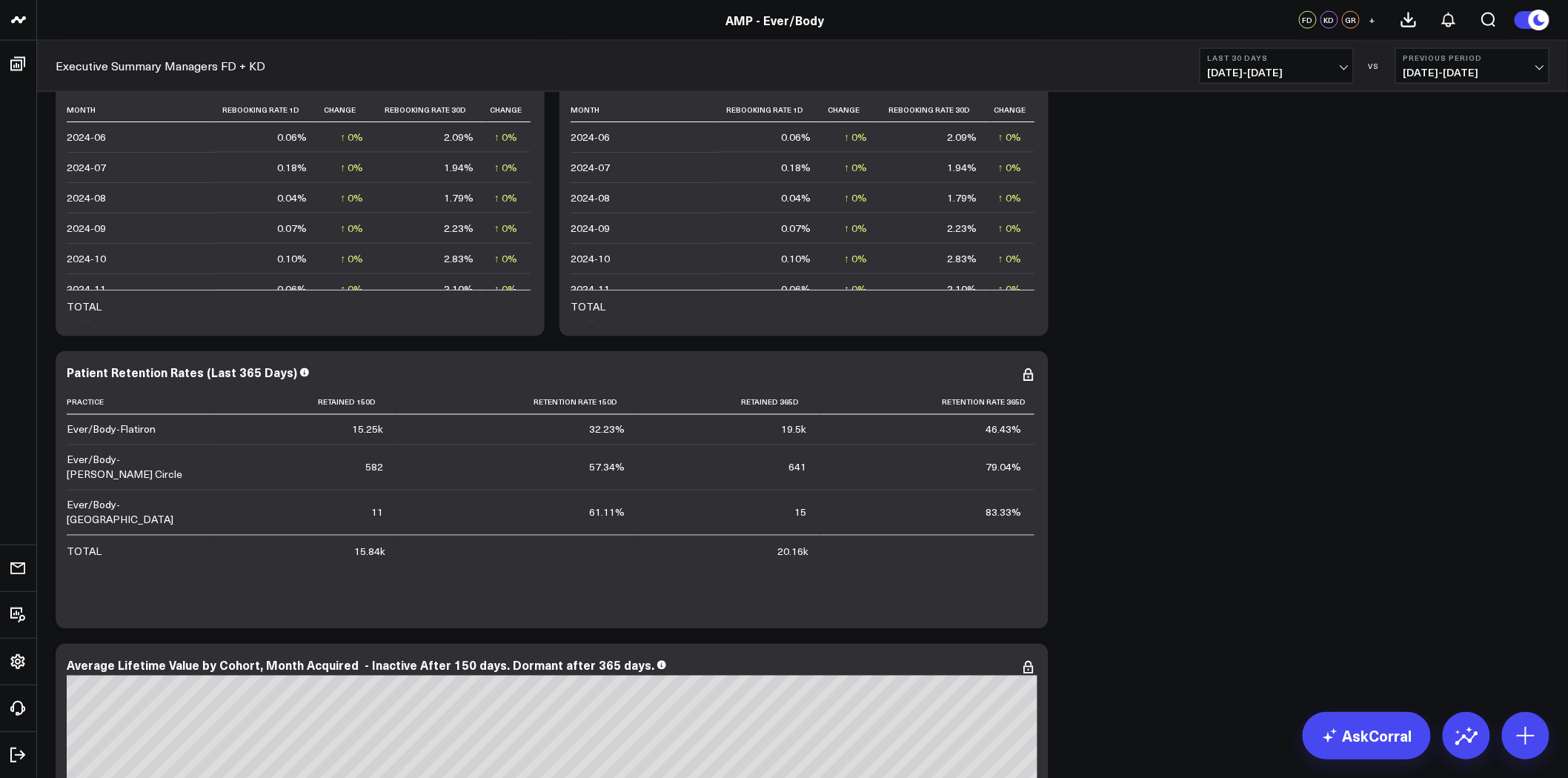
scroll to position [5601, 0]
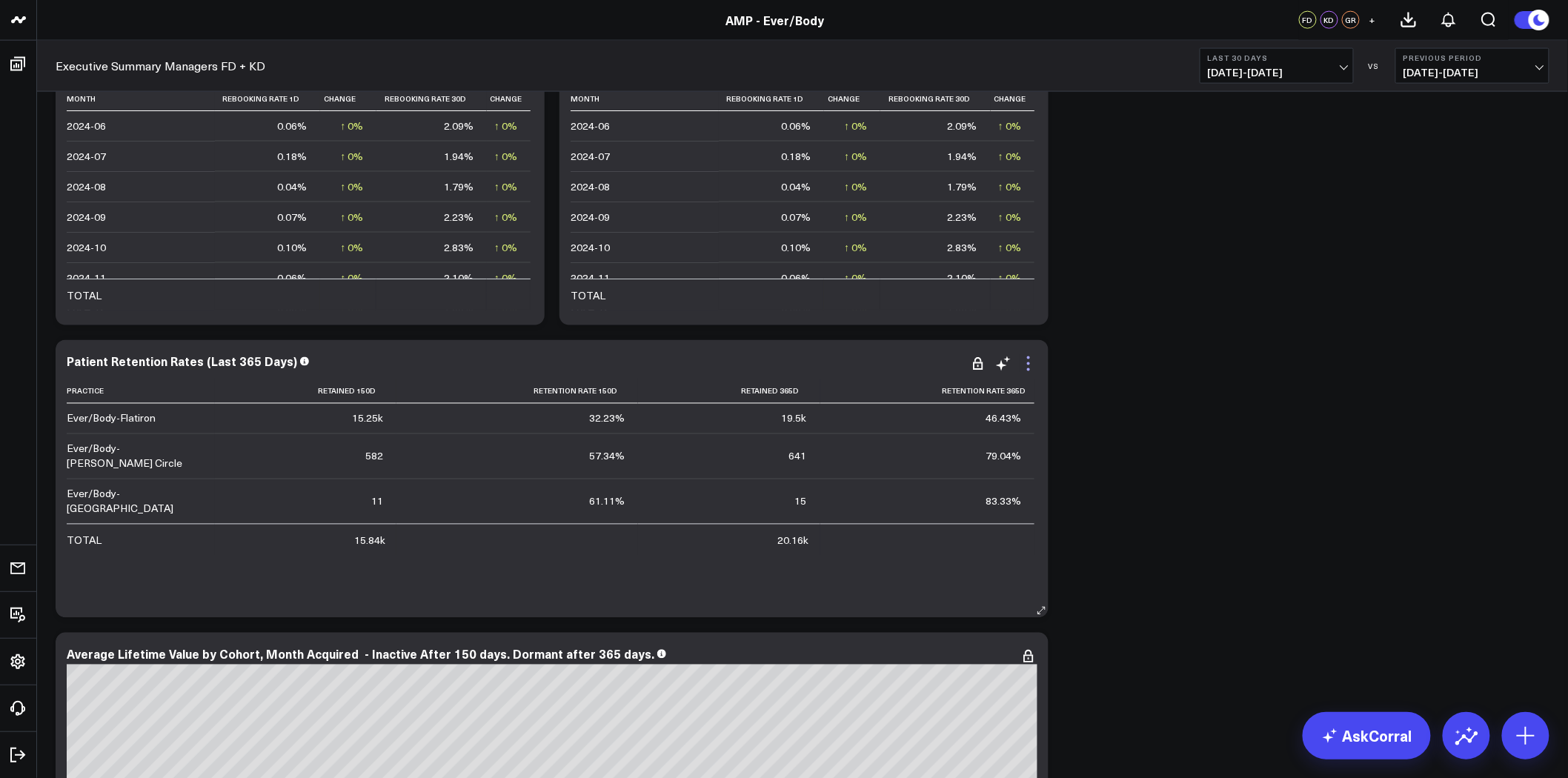
click at [1027, 362] on icon at bounding box center [1028, 364] width 18 height 18
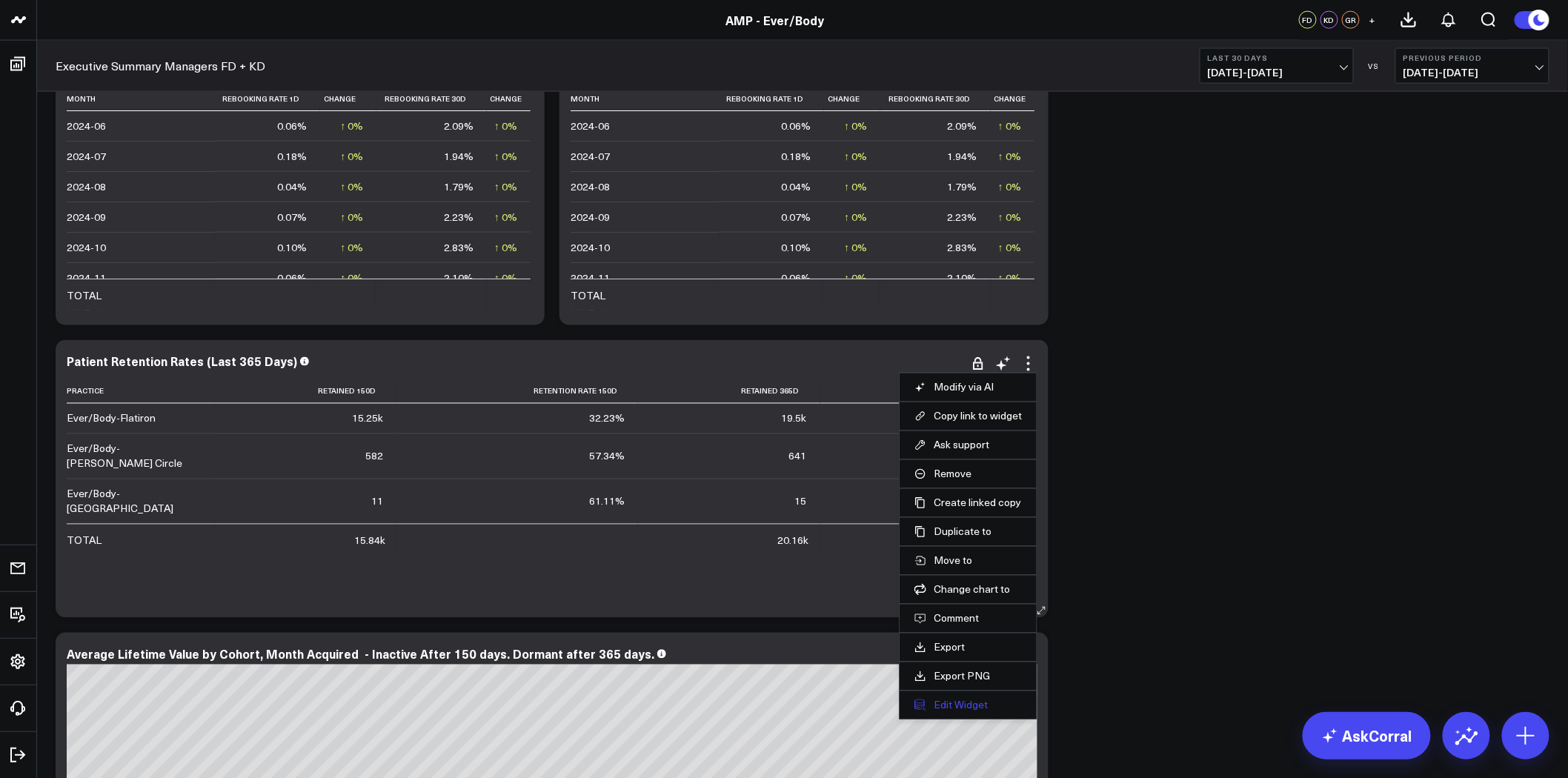
click at [981, 705] on button "Edit Widget" at bounding box center [968, 706] width 108 height 14
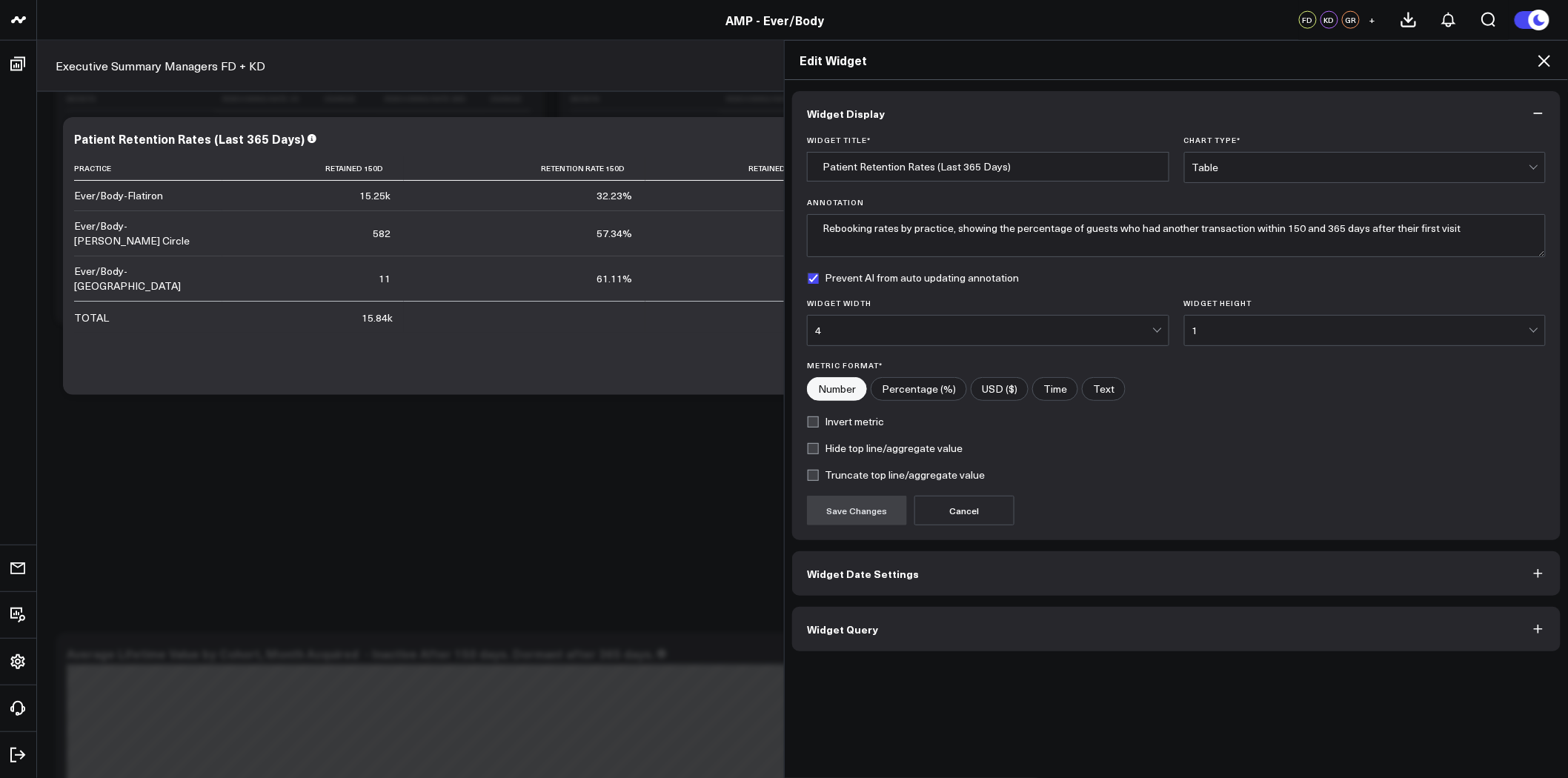
click at [986, 623] on button "Widget Query" at bounding box center [1176, 629] width 768 height 44
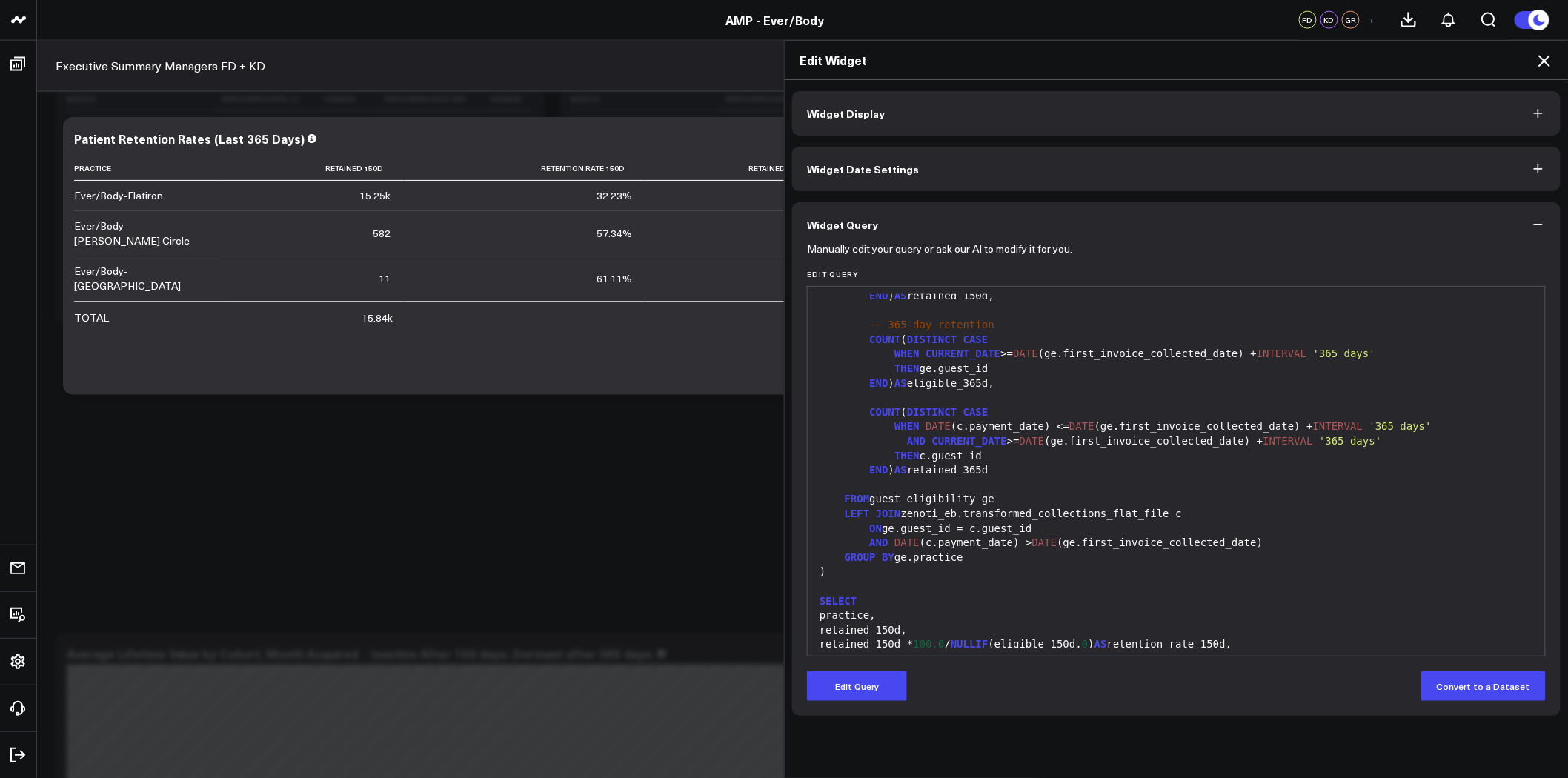
scroll to position [330, 0]
click at [1538, 58] on icon at bounding box center [1543, 60] width 18 height 18
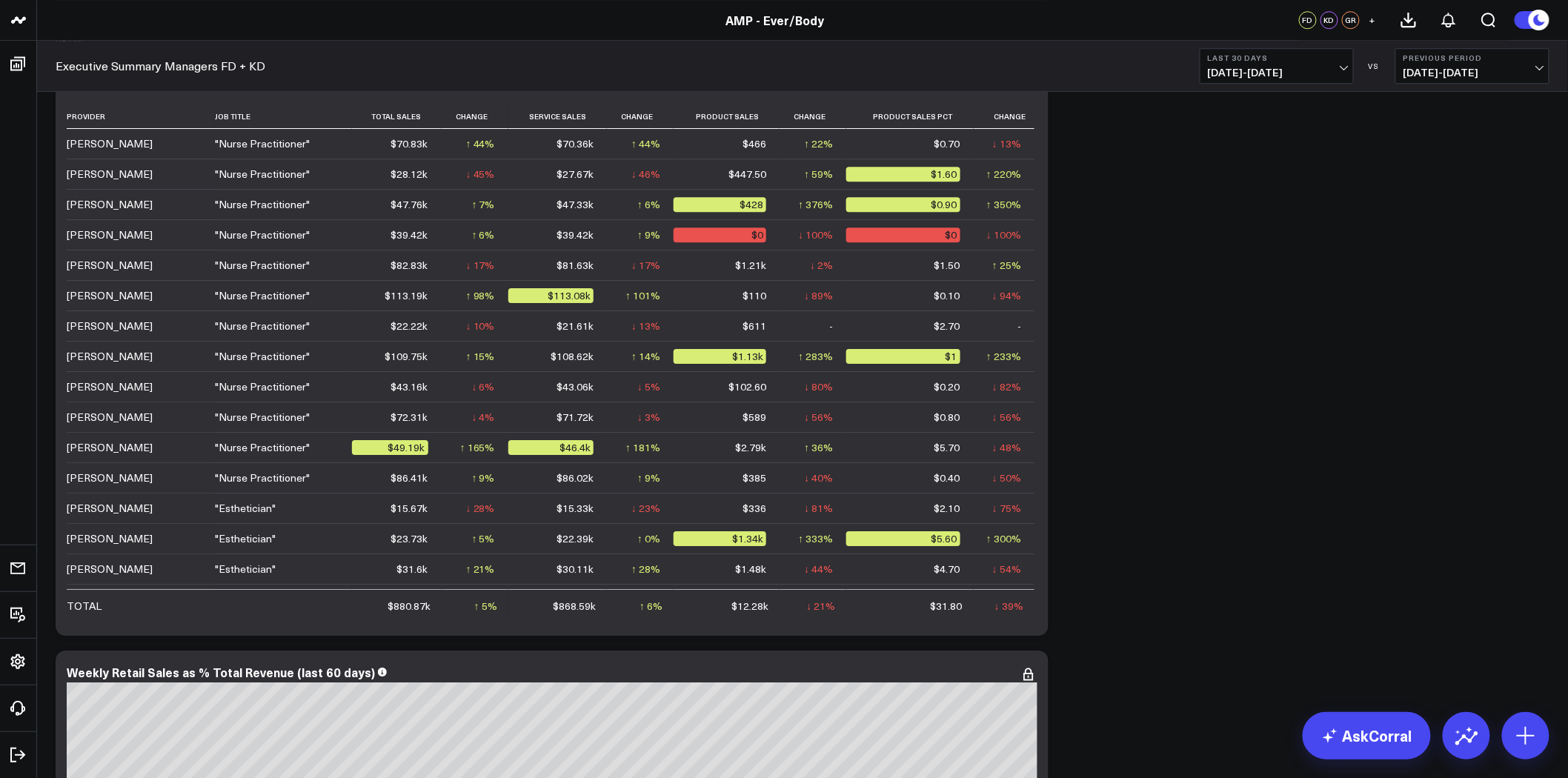
scroll to position [6420, 0]
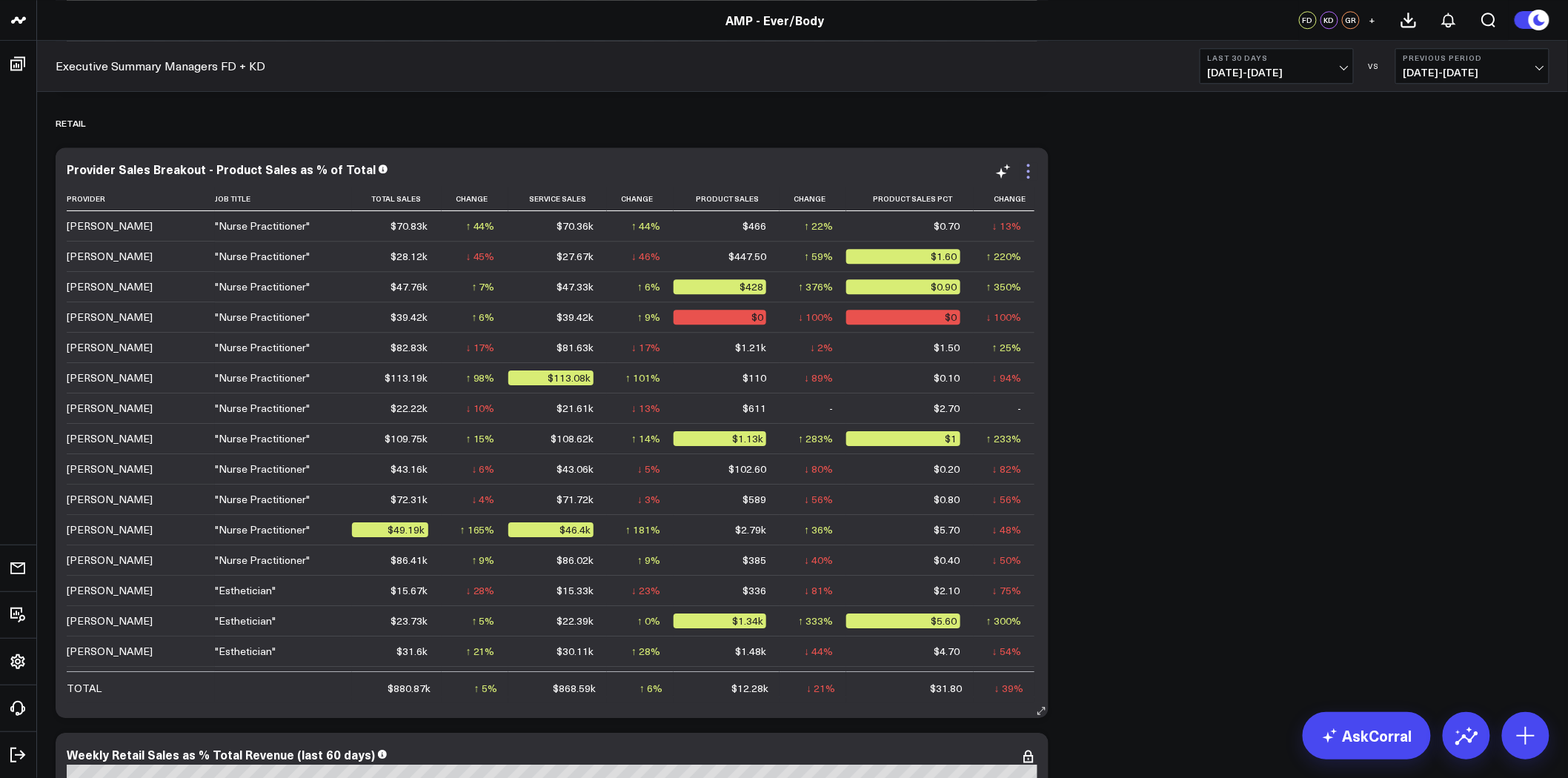
click at [1026, 174] on icon at bounding box center [1028, 171] width 18 height 18
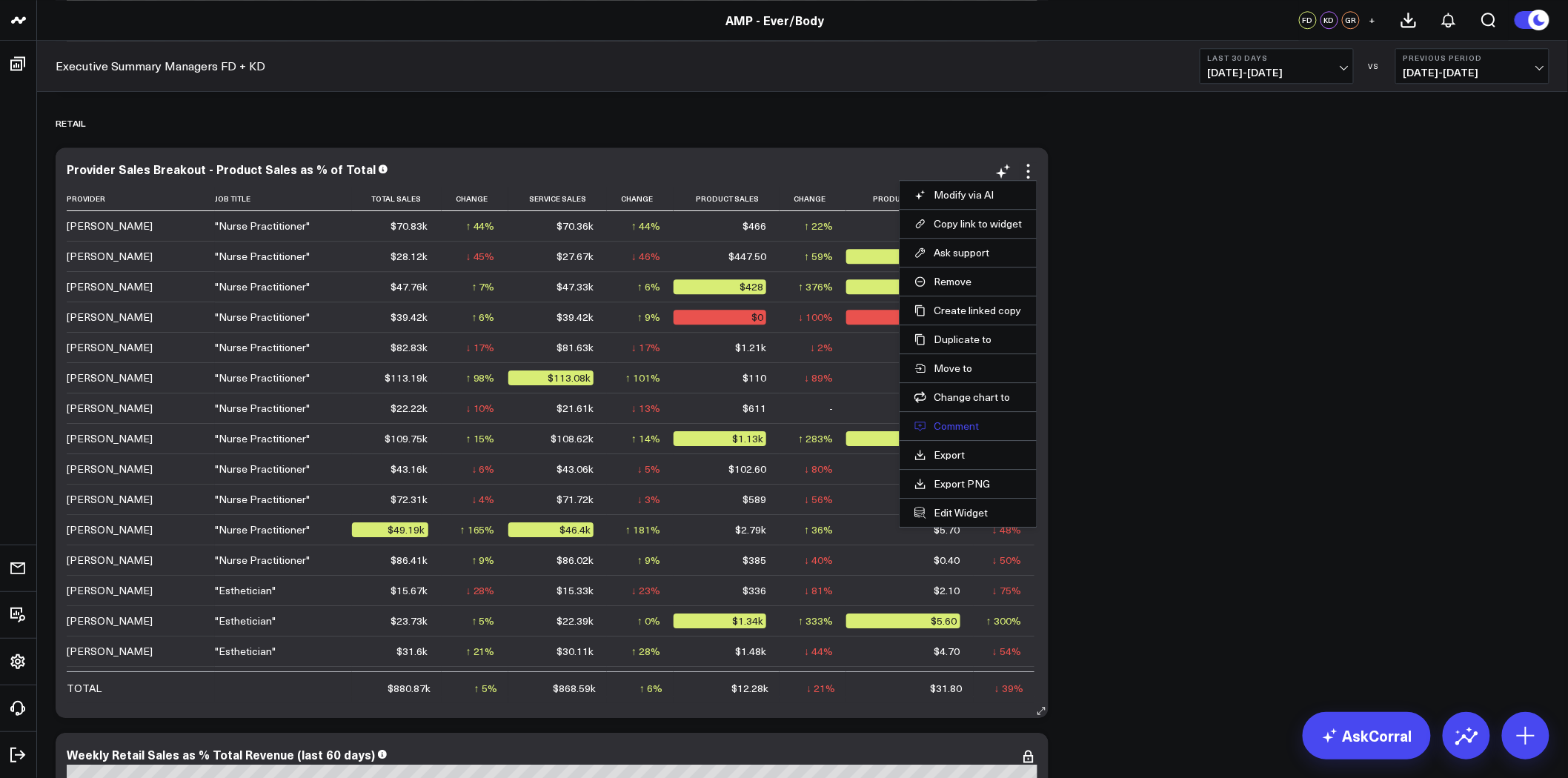
click at [966, 427] on button "Comment" at bounding box center [968, 426] width 108 height 14
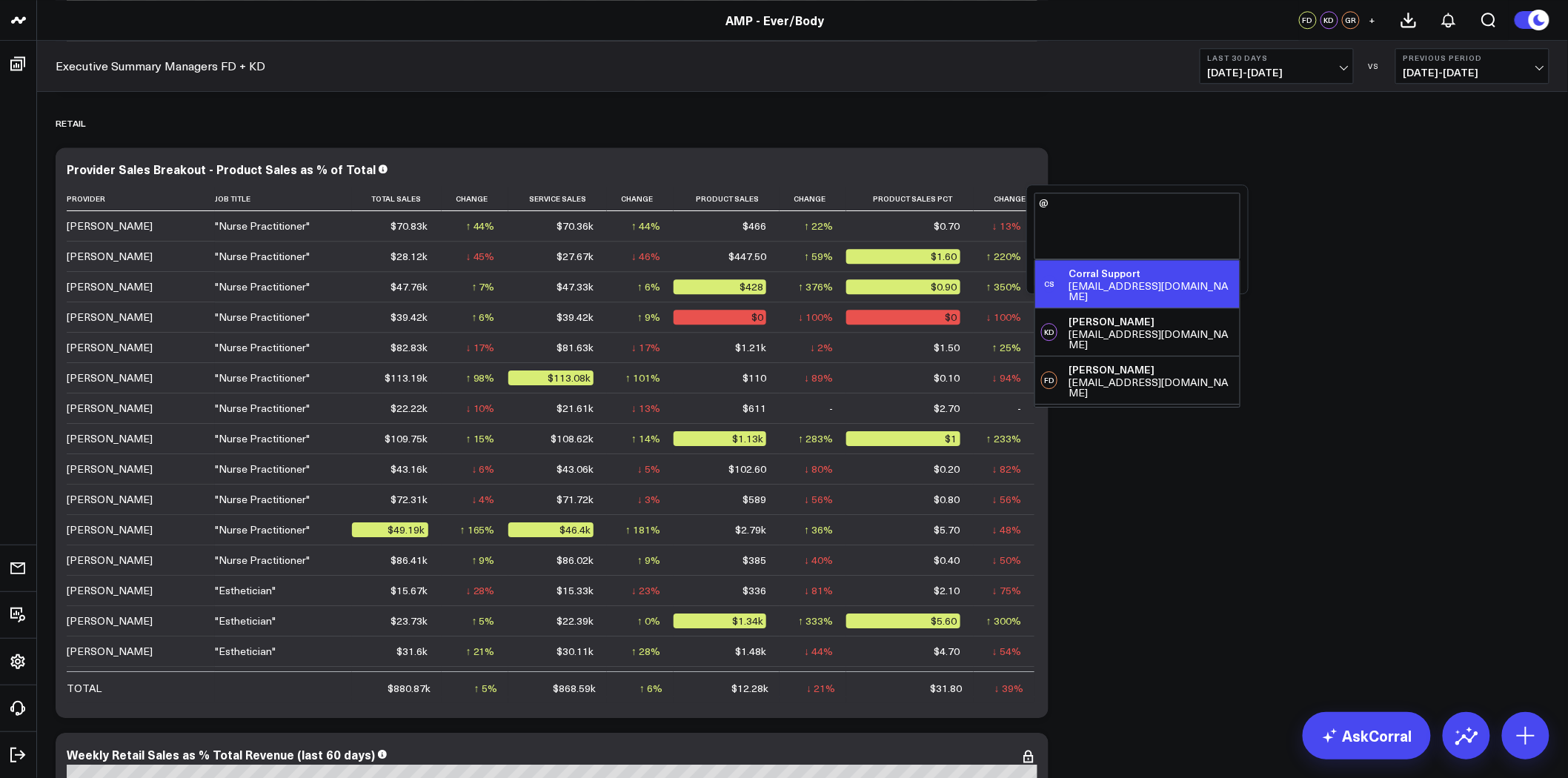
click at [1135, 285] on div "[EMAIL_ADDRESS][DOMAIN_NAME]" at bounding box center [1151, 291] width 166 height 20
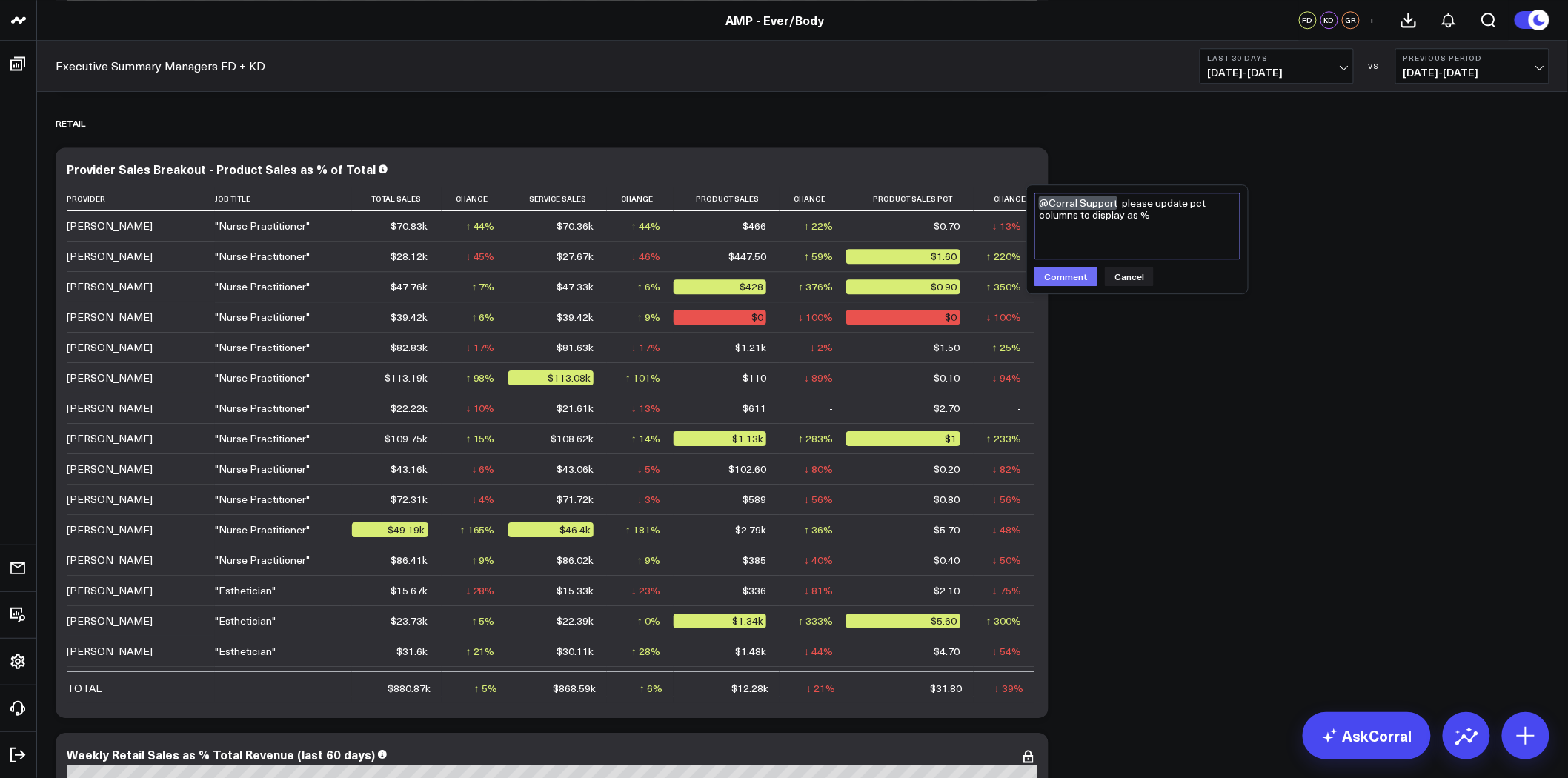
type textarea "@Corral Support please update pct columns to display as %"
click at [1065, 277] on button "Comment" at bounding box center [1065, 276] width 63 height 20
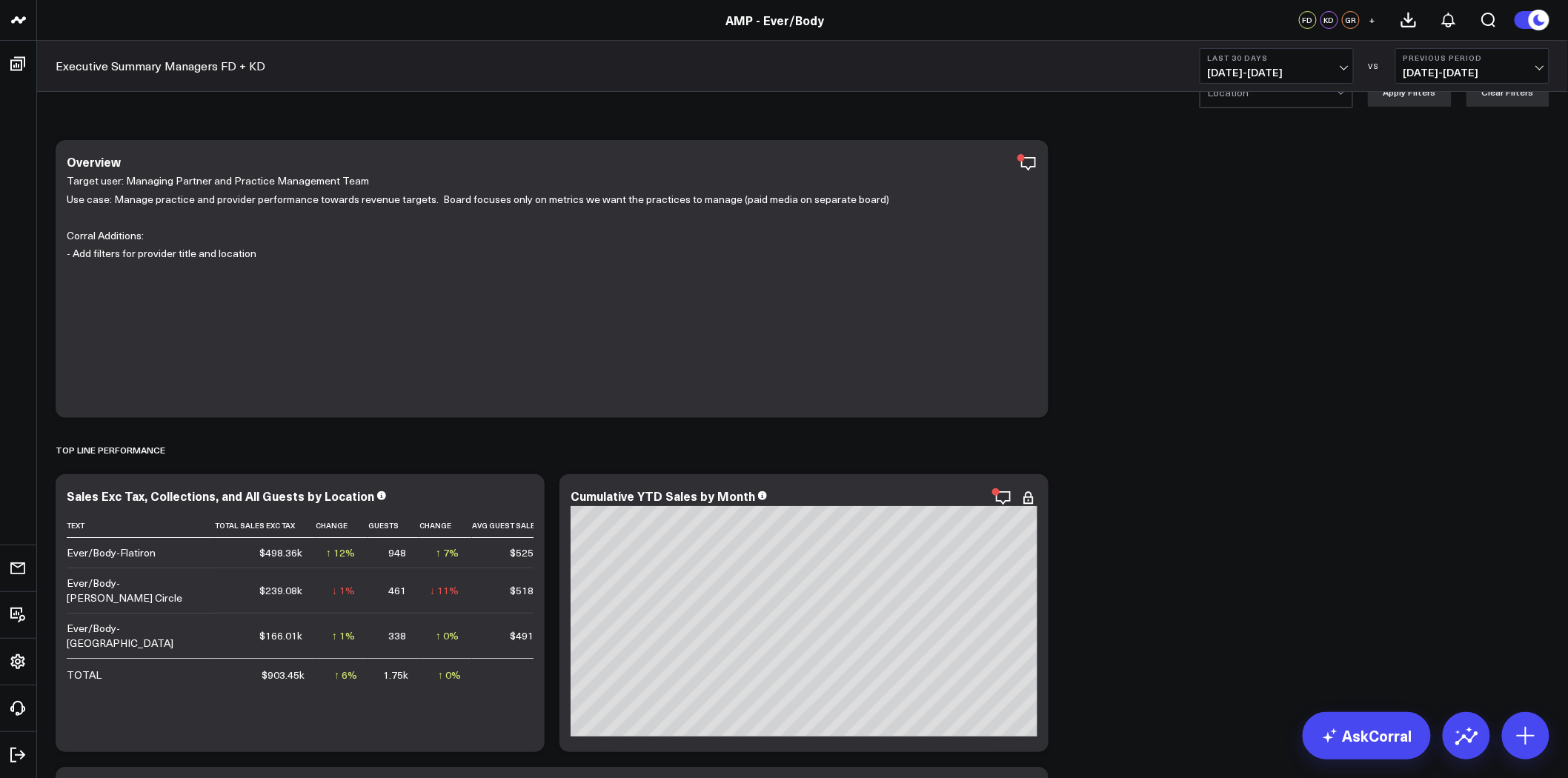
scroll to position [0, 0]
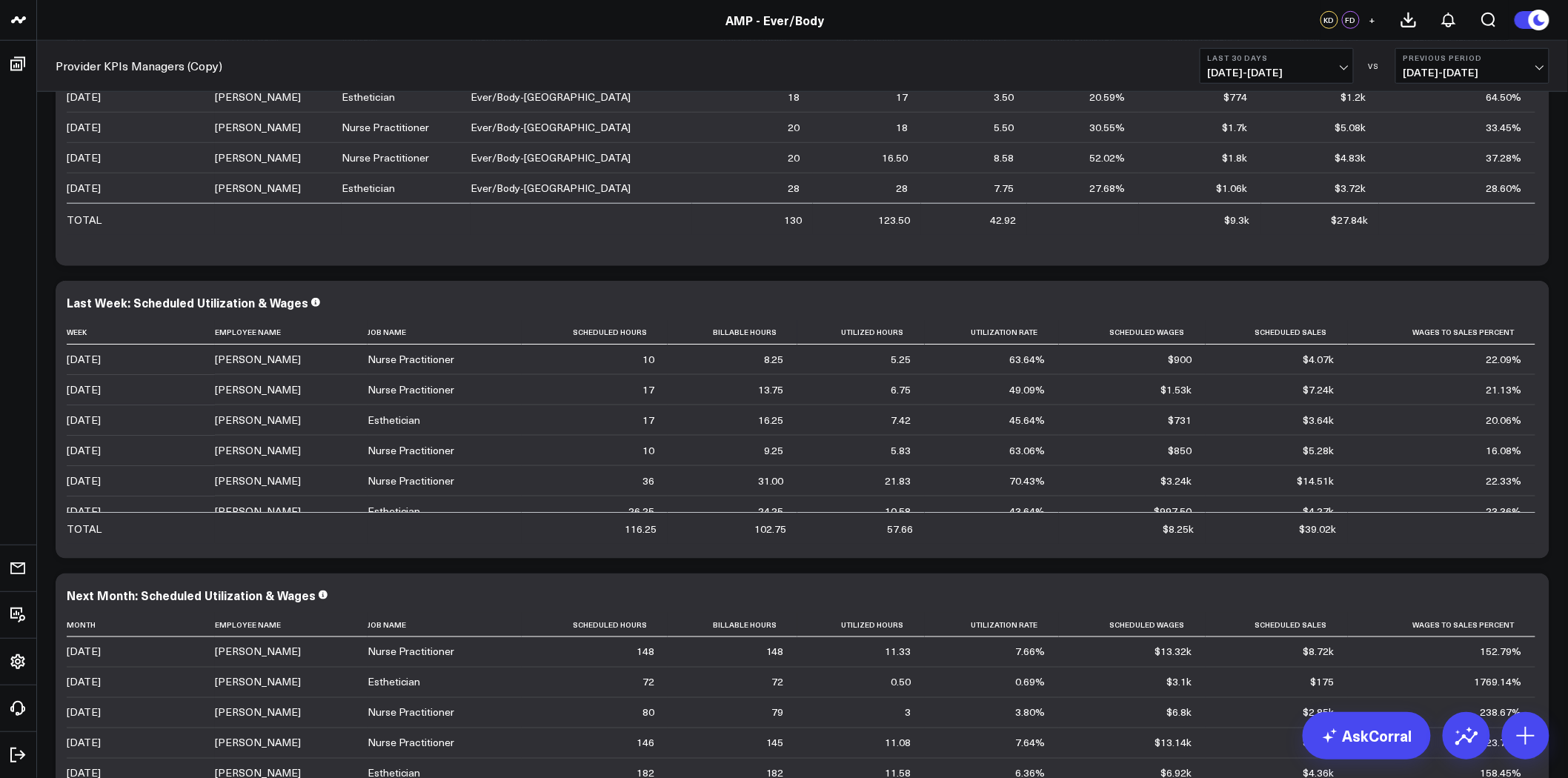
scroll to position [3093, 0]
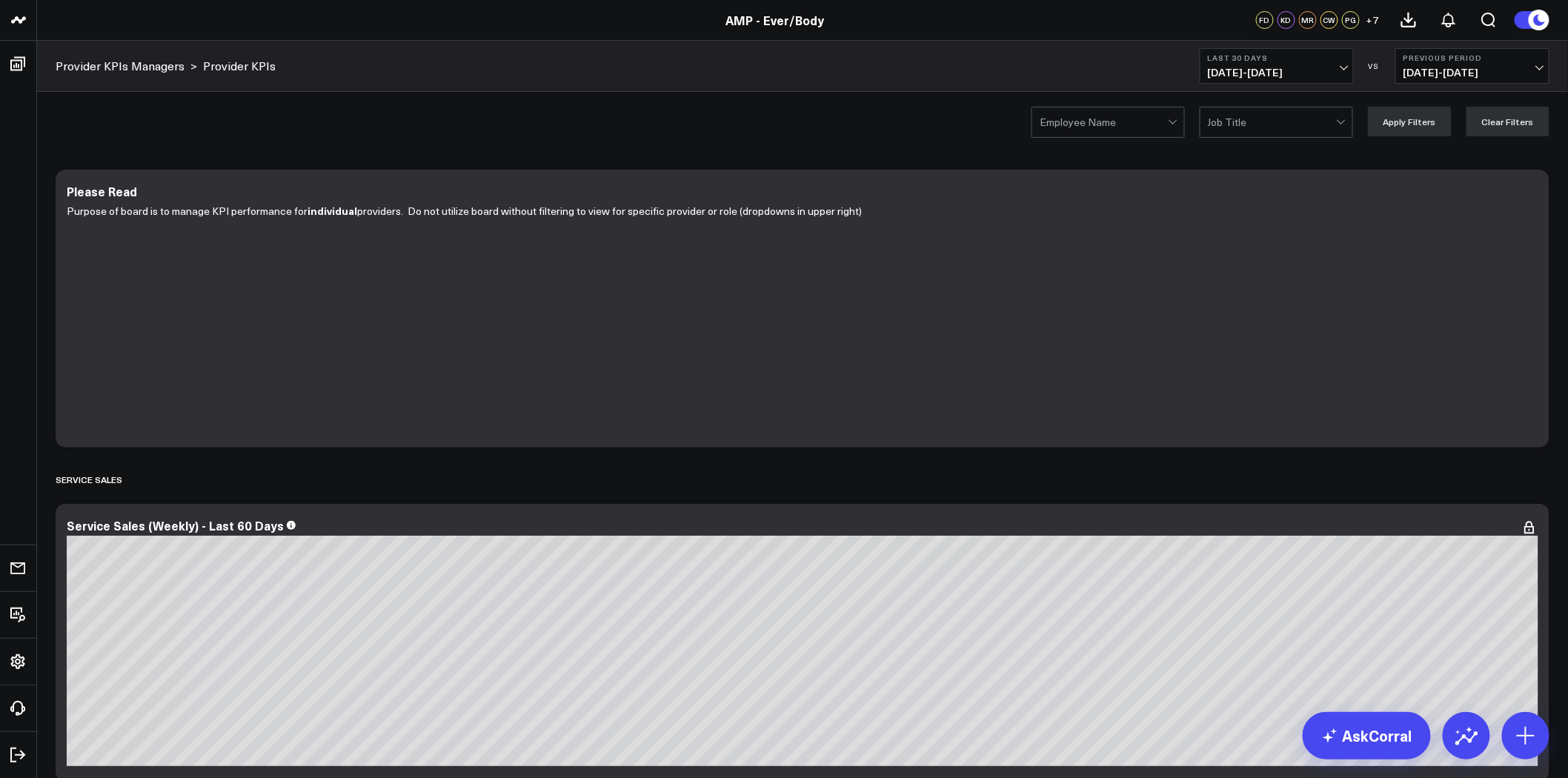
click at [1120, 117] on div at bounding box center [1104, 122] width 128 height 30
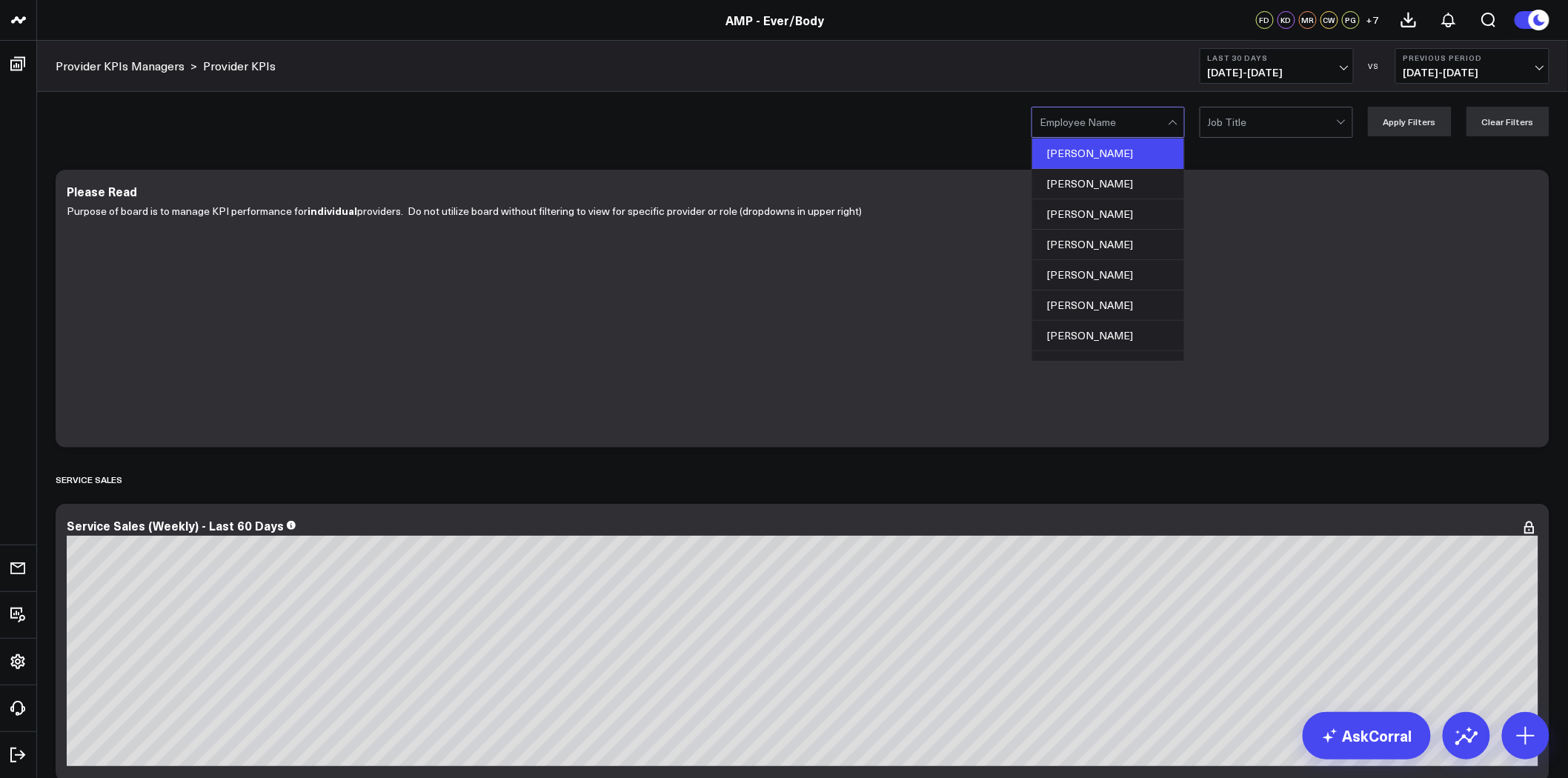
click at [1117, 158] on div "[PERSON_NAME]" at bounding box center [1108, 154] width 152 height 31
click at [1427, 121] on button "Apply Filters" at bounding box center [1409, 121] width 84 height 30
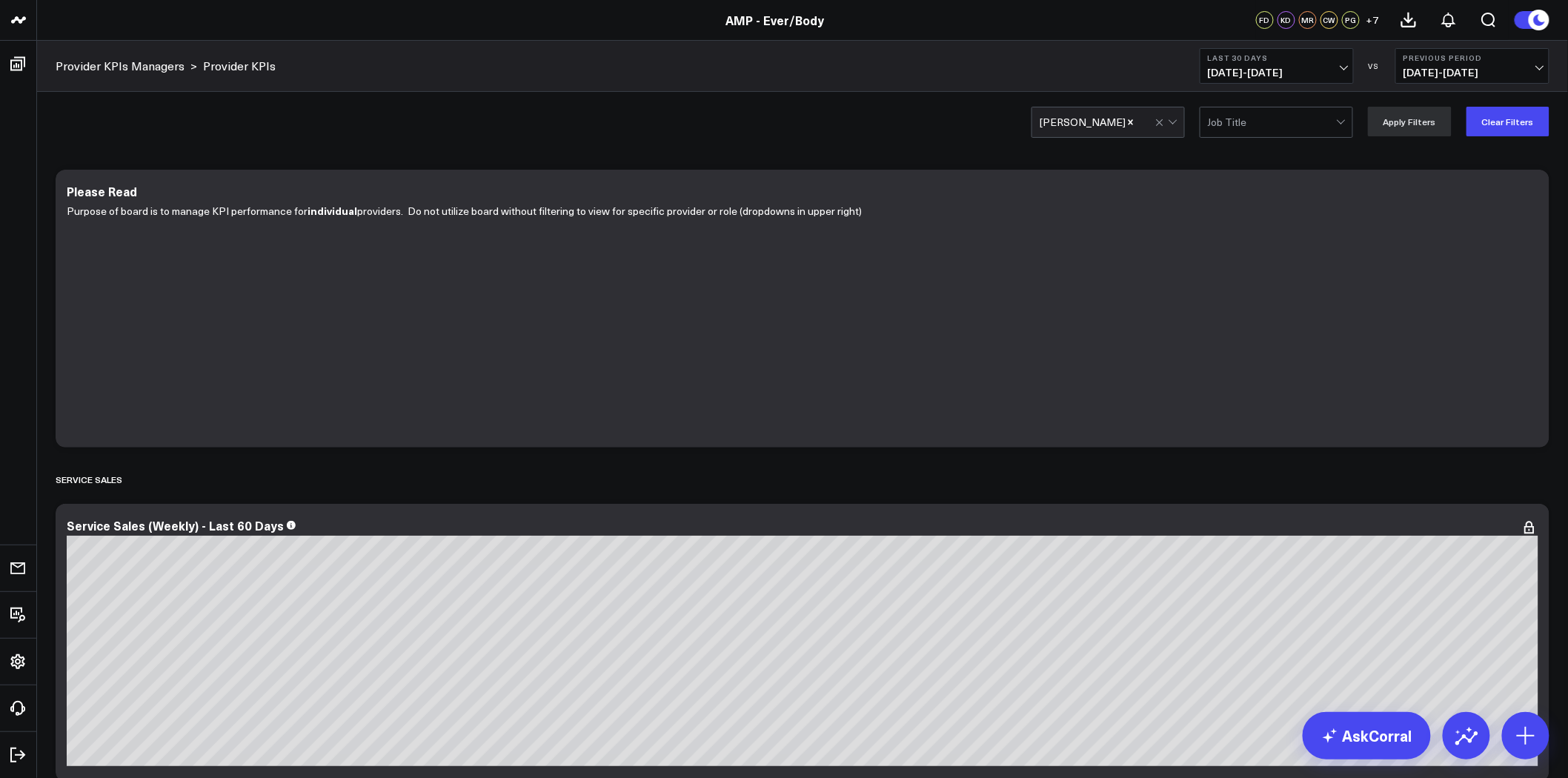
click at [152, 65] on link "Provider KPIs Managers" at bounding box center [120, 65] width 129 height 16
